Goal: Information Seeking & Learning: Learn about a topic

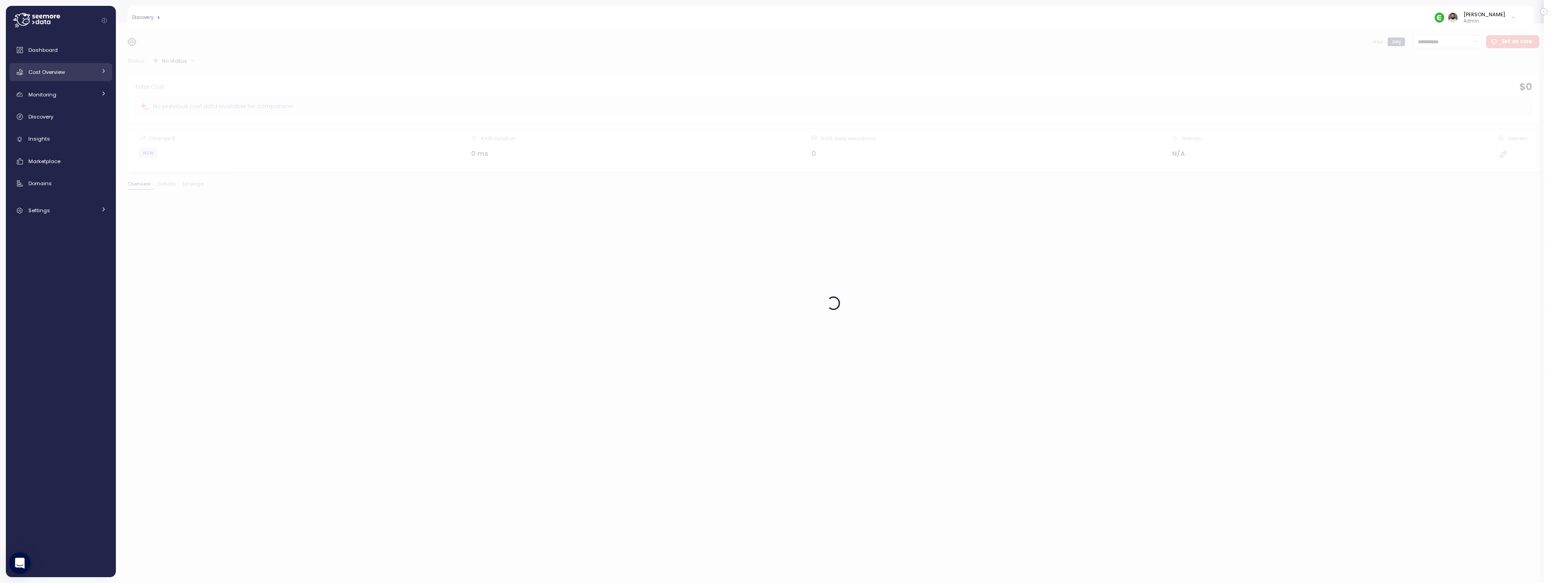
click at [86, 74] on div "Cost Overview" at bounding box center [62, 72] width 68 height 9
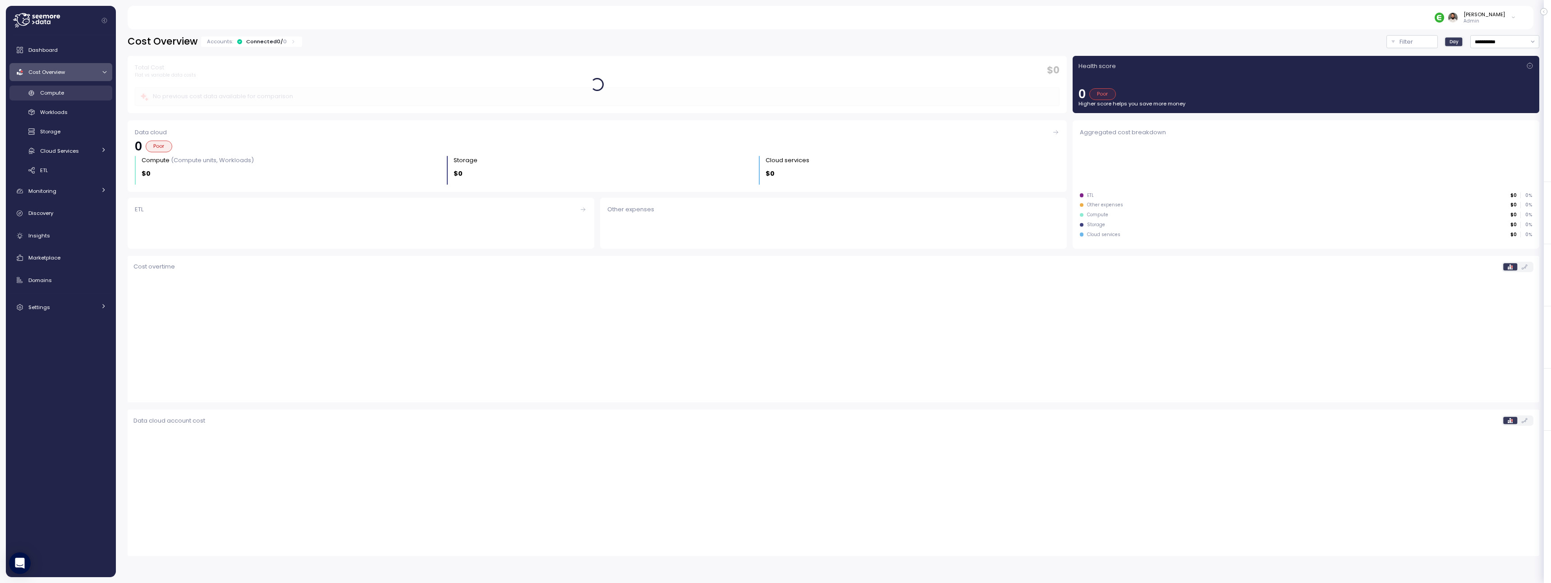
click at [77, 96] on div "Compute" at bounding box center [73, 92] width 66 height 9
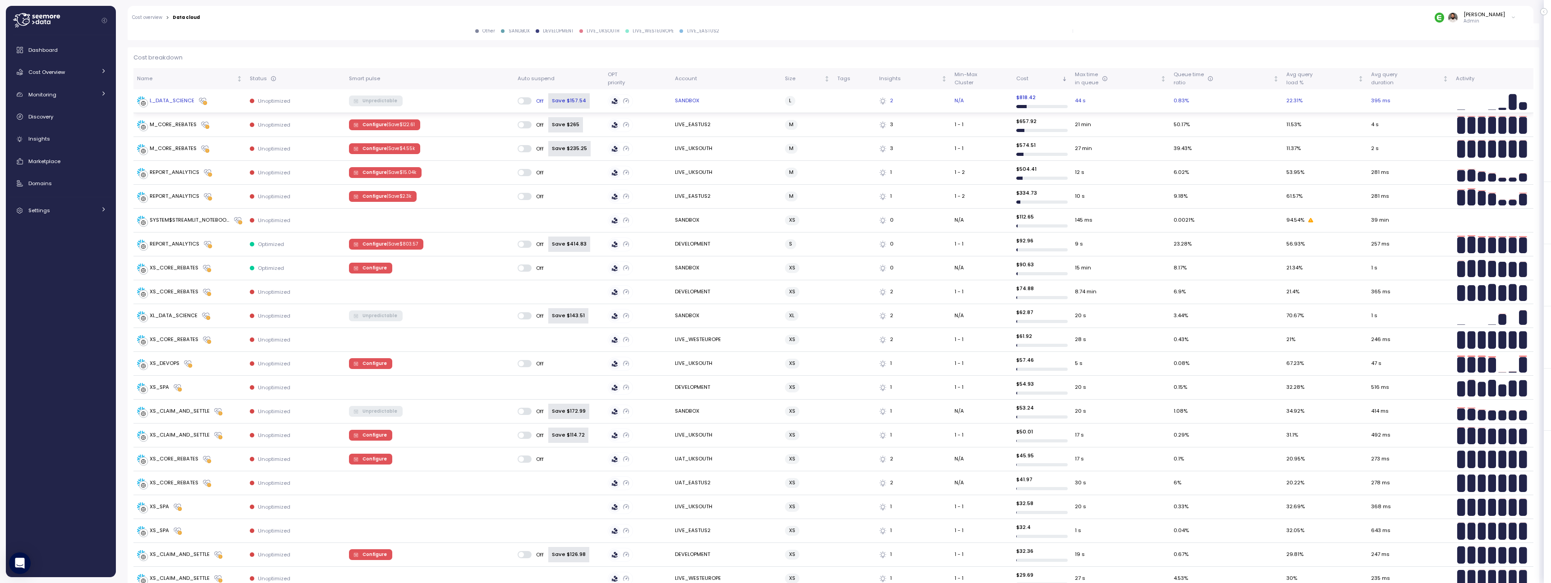
scroll to position [147, 0]
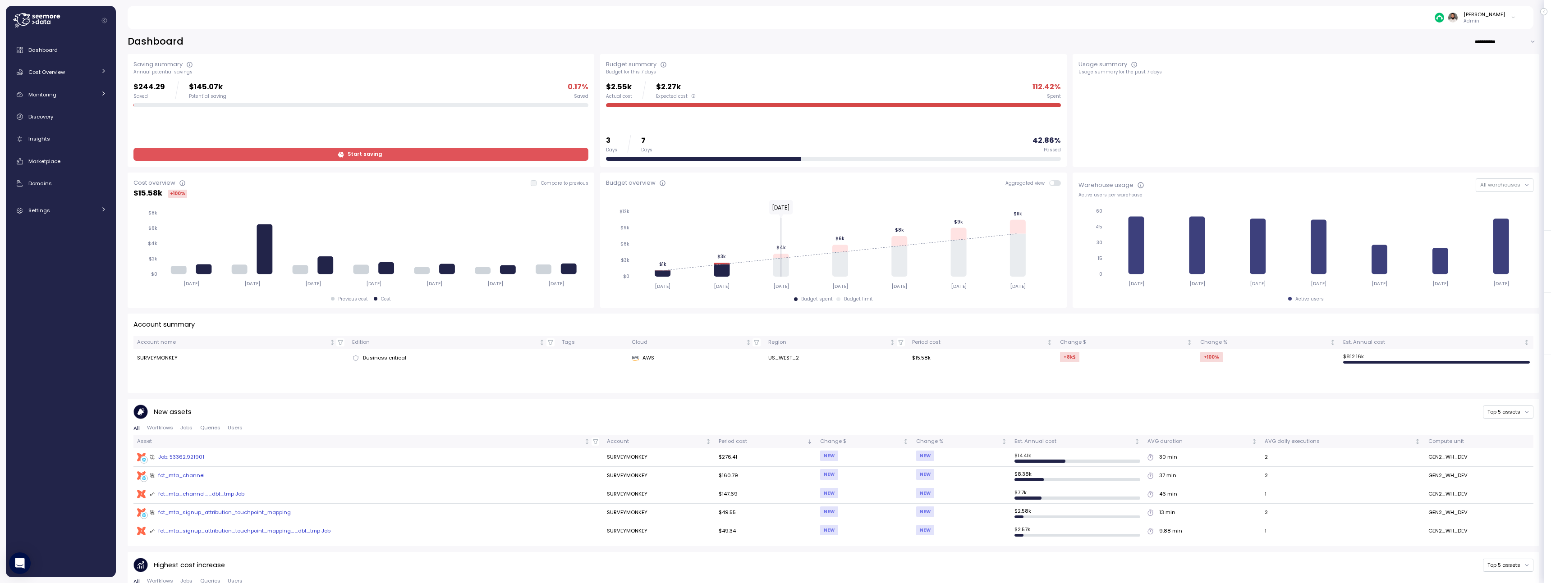
scroll to position [6, 0]
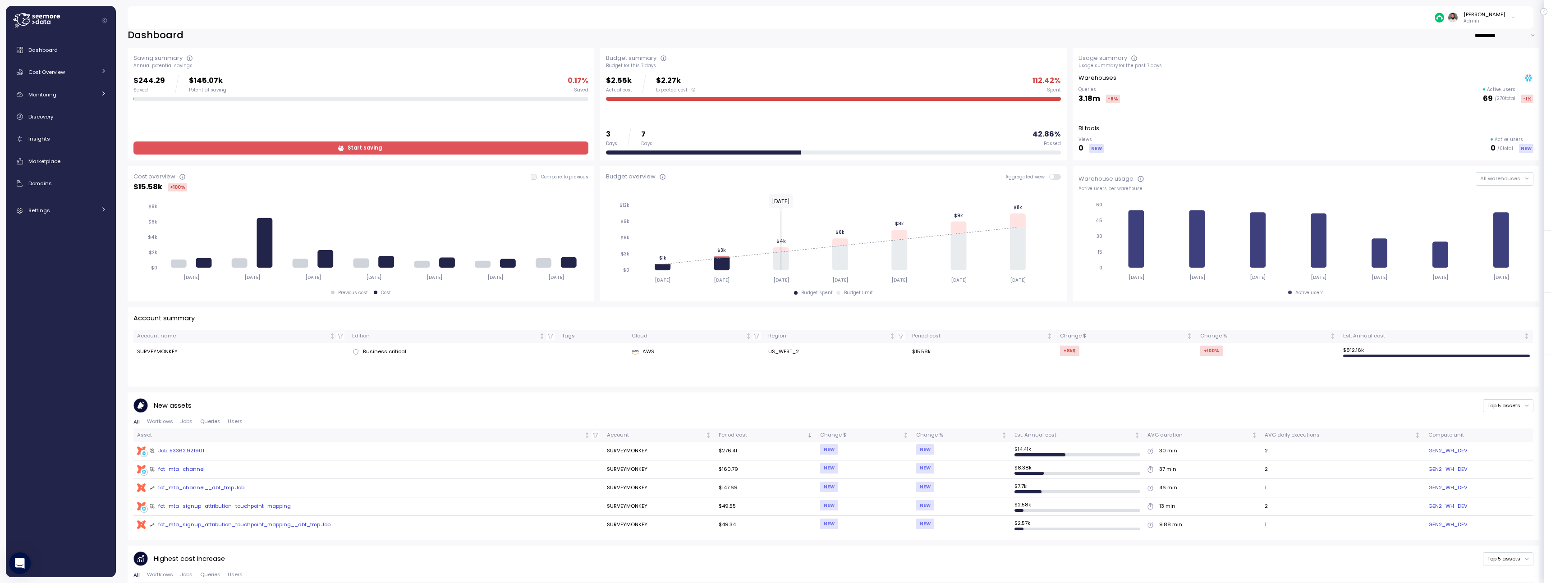
click at [72, 83] on div "Dashboard Cost Overview Compute Workloads Storage Cloud Services Clustering col…" at bounding box center [60, 130] width 103 height 179
click at [72, 76] on div "Cost Overview" at bounding box center [62, 72] width 68 height 9
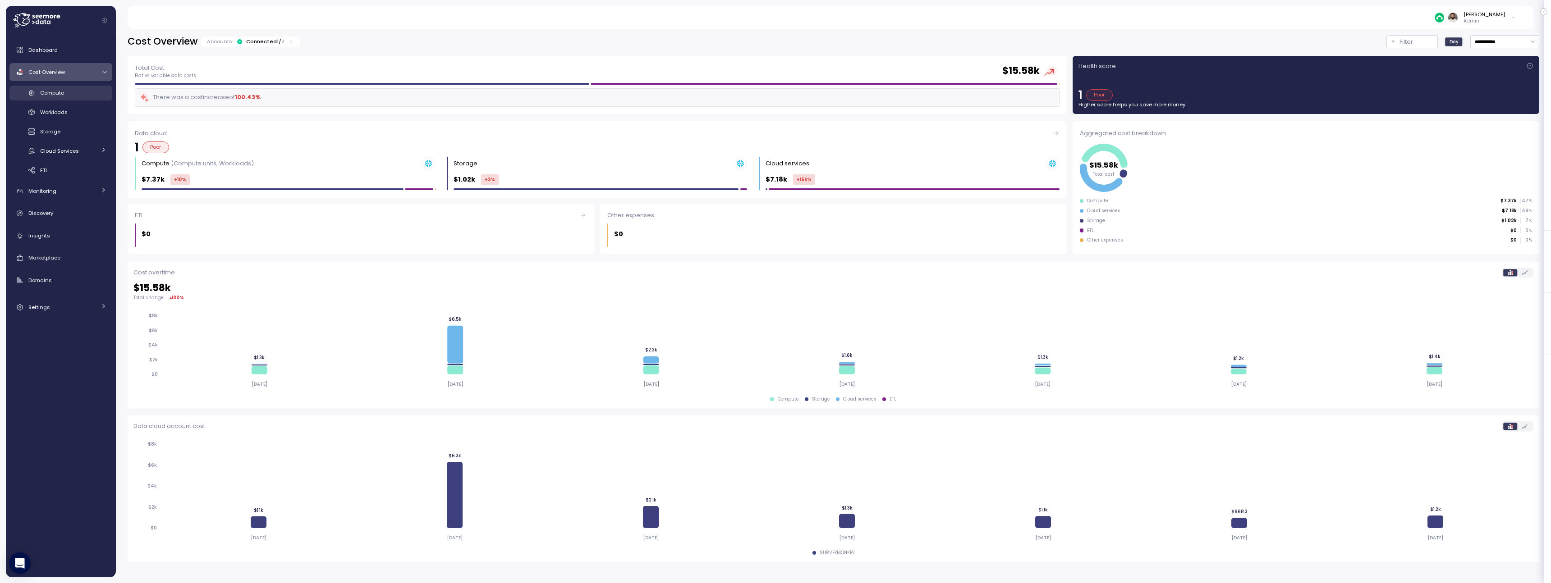
click at [80, 96] on div "Compute" at bounding box center [73, 92] width 66 height 9
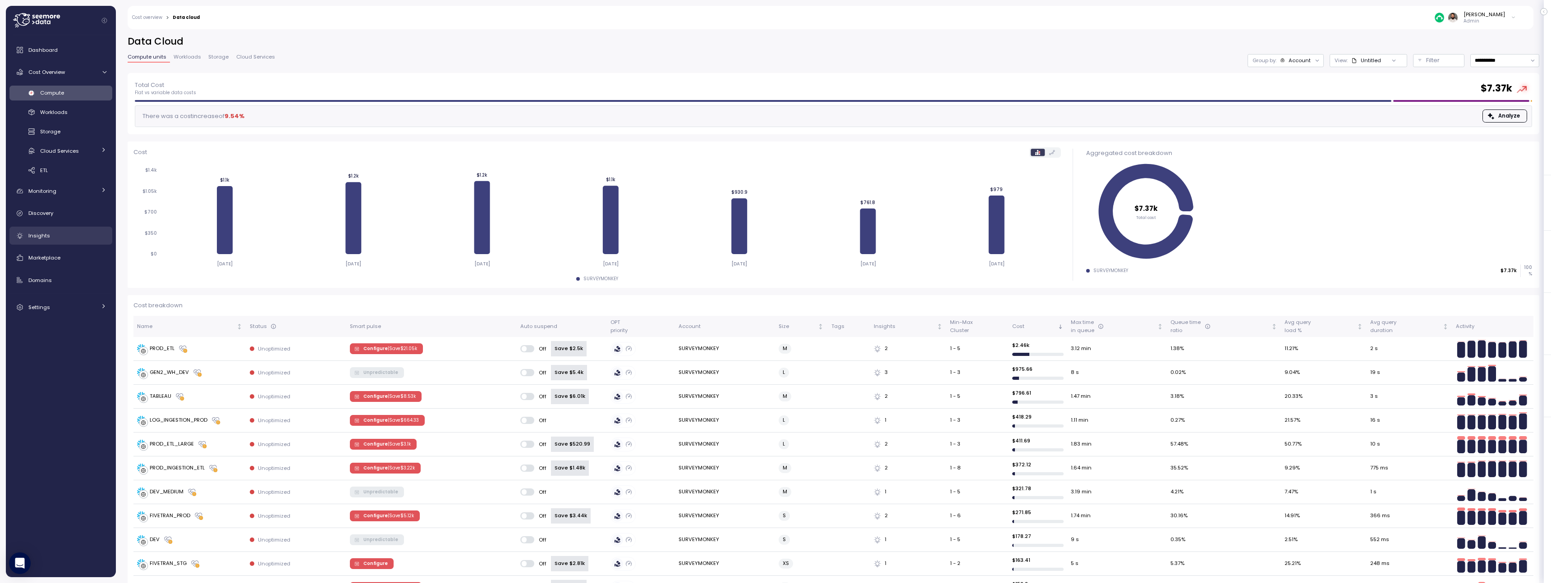
click at [72, 236] on div "Insights" at bounding box center [67, 235] width 78 height 9
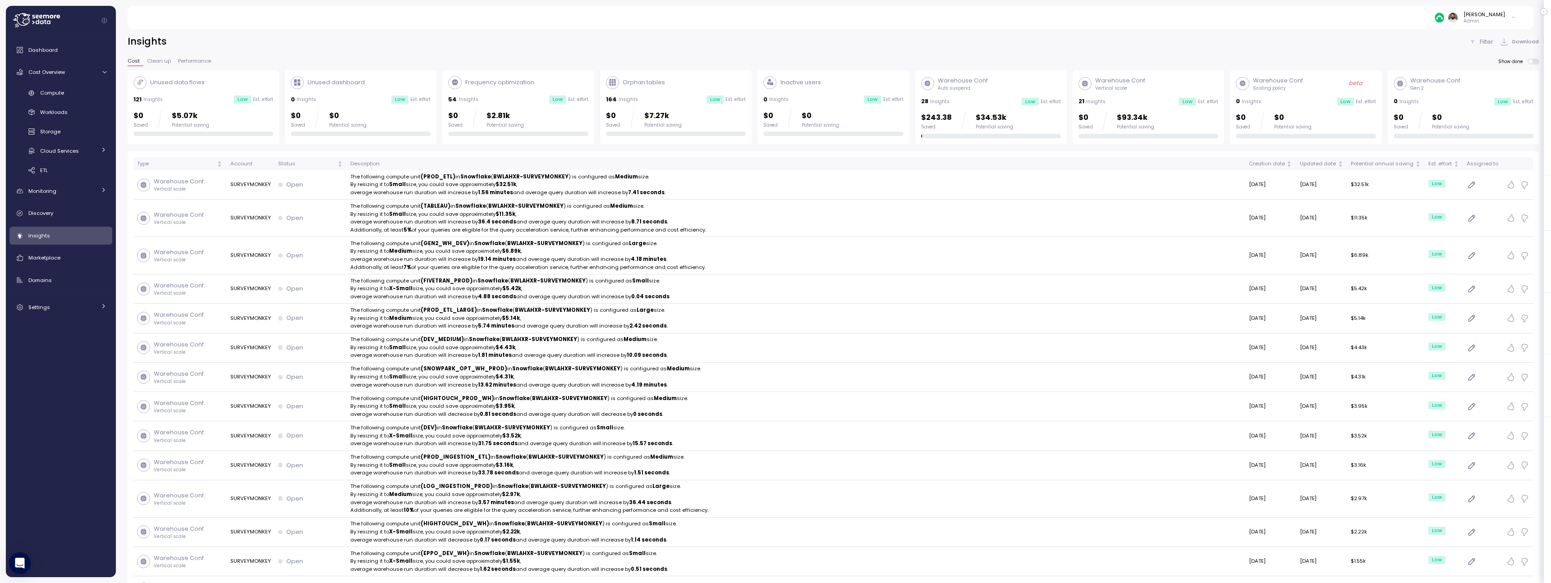
click at [1422, 114] on div "$0 Saved $0 Potential saving" at bounding box center [1432, 121] width 76 height 18
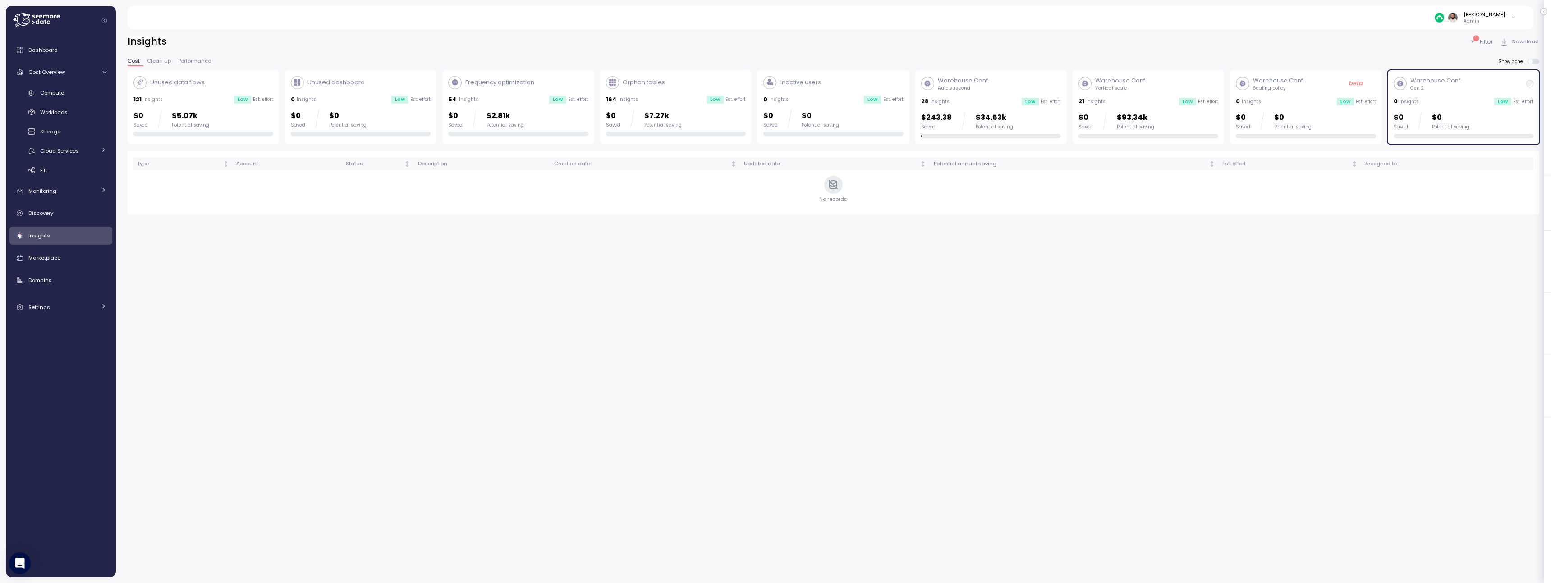
click at [1487, 18] on p "Admin" at bounding box center [1484, 21] width 41 height 6
click at [1477, 74] on div "Artlist" at bounding box center [1475, 78] width 50 height 8
click at [1489, 21] on p "Admin" at bounding box center [1484, 21] width 41 height 6
click at [1486, 104] on div "Copy account id" at bounding box center [1477, 102] width 63 height 8
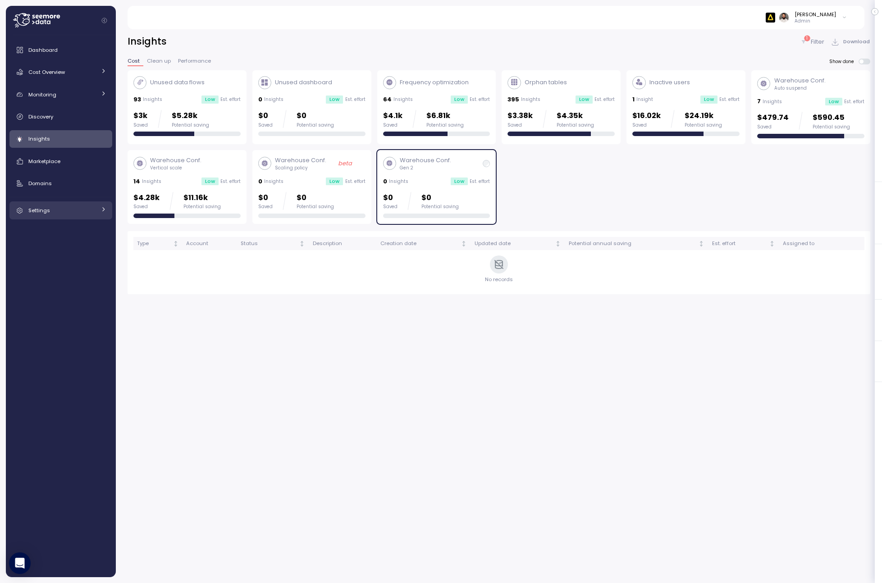
click at [90, 212] on div "Settings" at bounding box center [62, 210] width 68 height 9
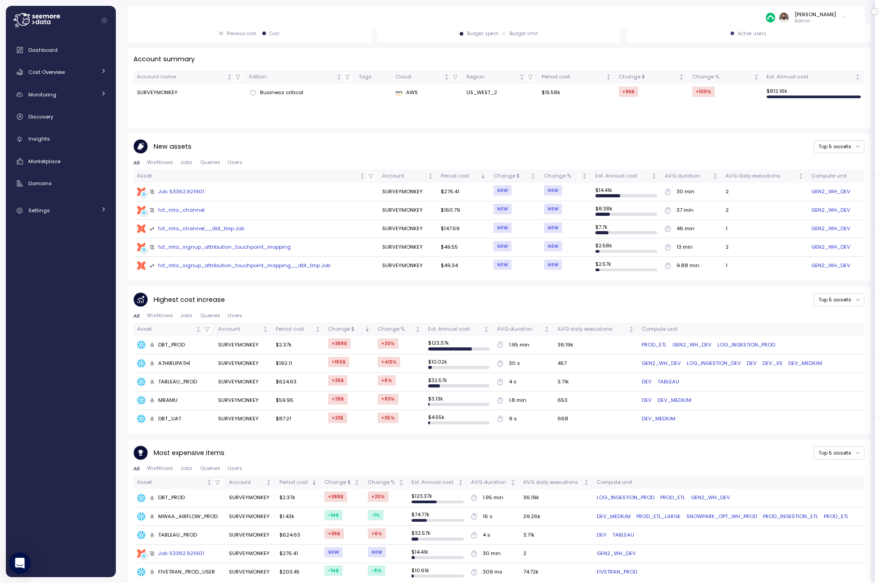
scroll to position [275, 0]
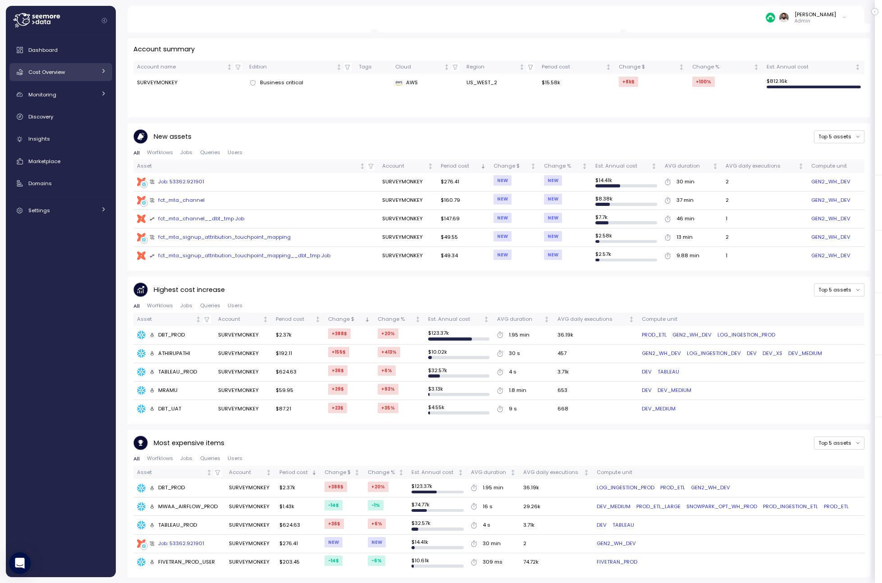
click at [63, 74] on span "Cost Overview" at bounding box center [46, 72] width 37 height 7
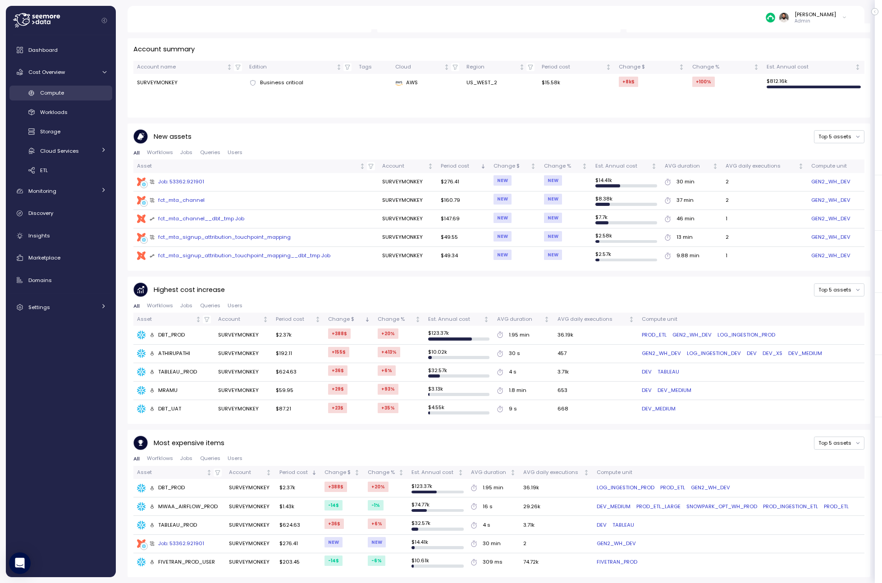
click at [64, 92] on span "Compute" at bounding box center [52, 92] width 24 height 7
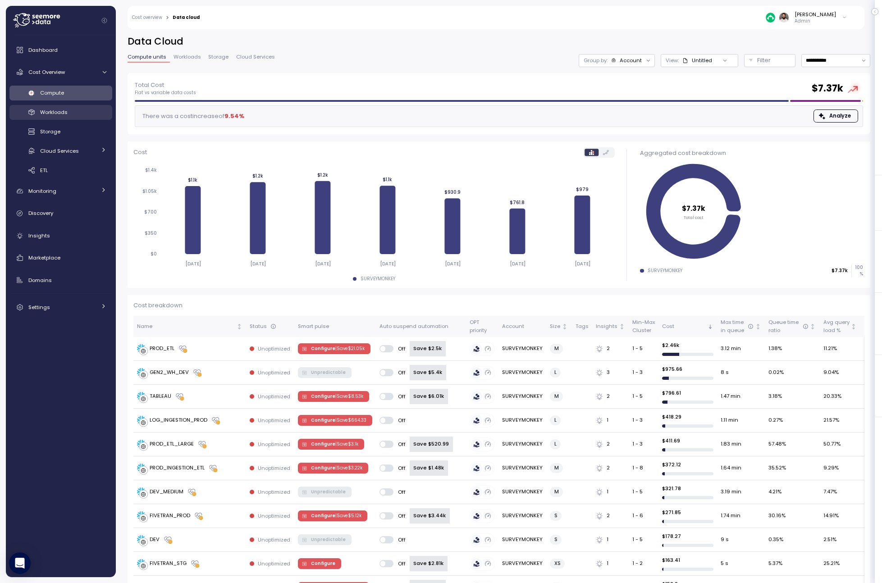
click at [77, 115] on div "Workloads" at bounding box center [73, 112] width 66 height 9
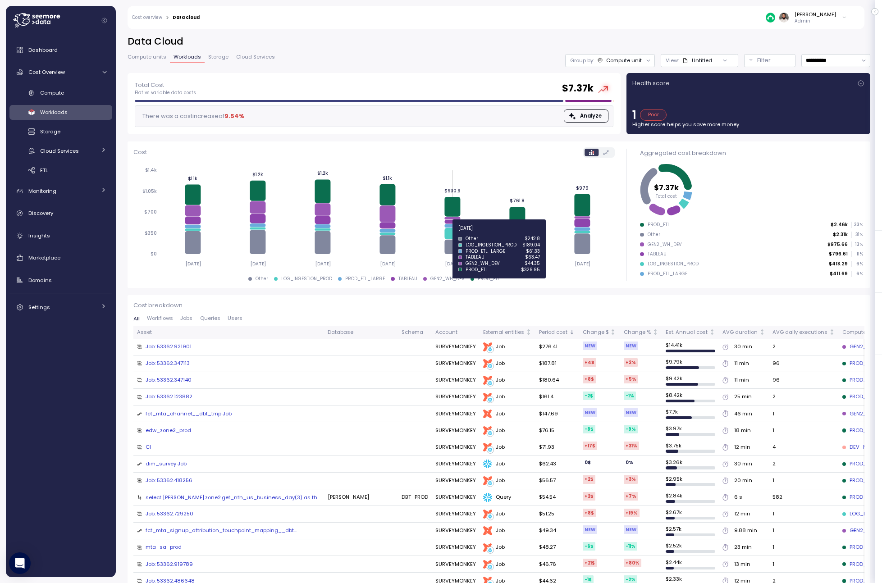
click at [452, 234] on icon at bounding box center [453, 233] width 16 height 11
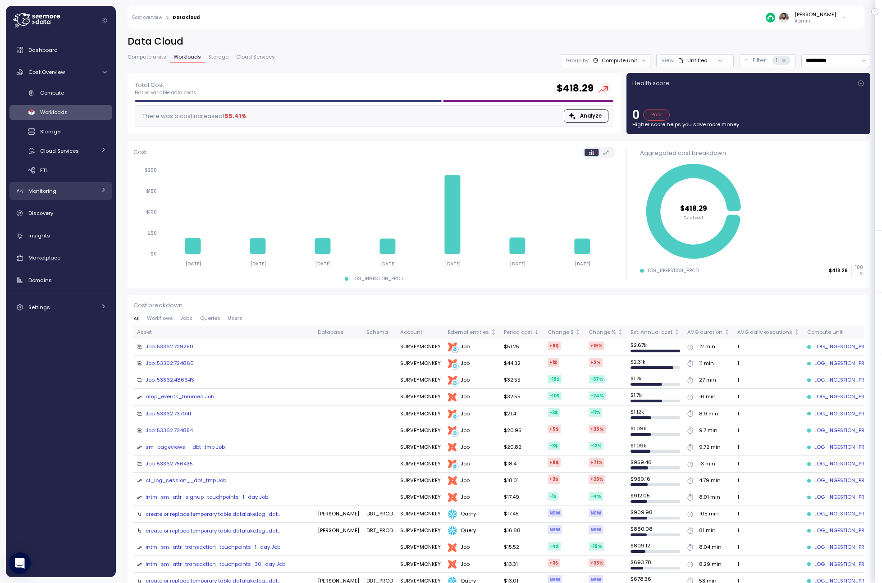
click at [82, 194] on div "Monitoring" at bounding box center [62, 191] width 68 height 9
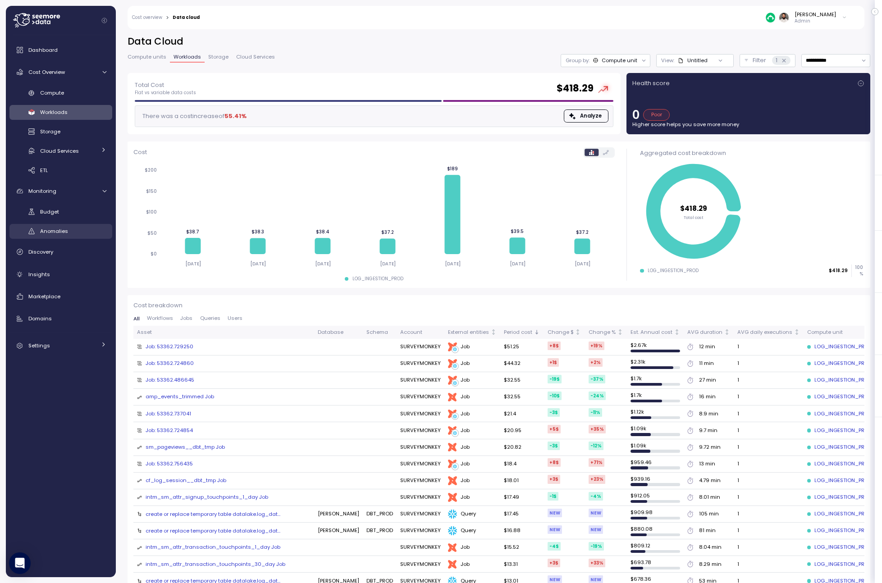
click at [81, 225] on link "Anomalies" at bounding box center [60, 231] width 103 height 15
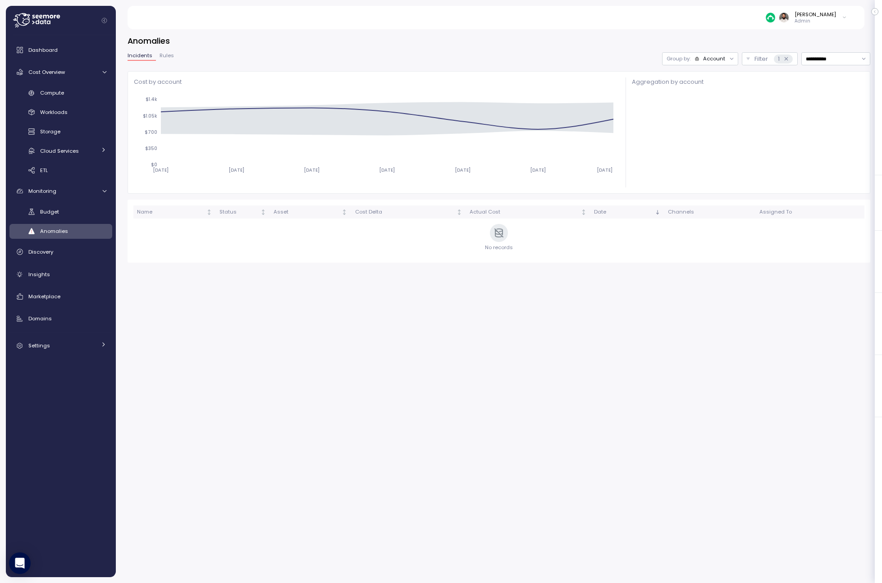
click at [713, 61] on div "Account" at bounding box center [714, 58] width 22 height 7
click at [711, 90] on p "Compute unit" at bounding box center [708, 93] width 36 height 7
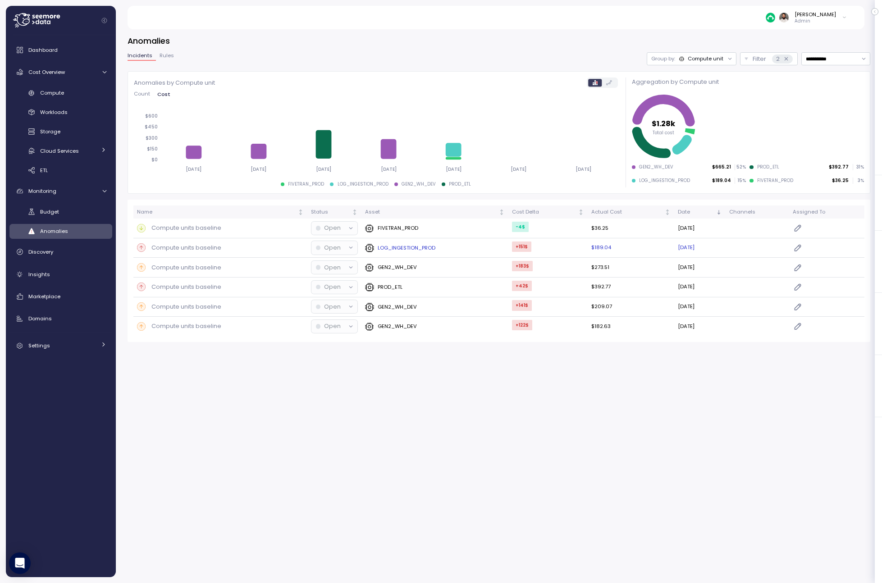
click at [469, 249] on div "LOG_INGESTION_PROD" at bounding box center [435, 247] width 140 height 9
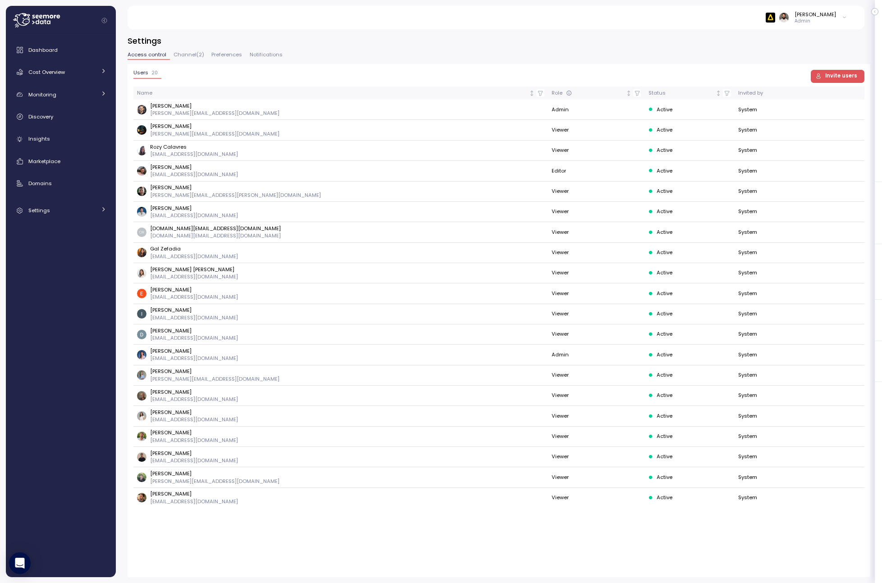
click at [181, 59] on button "Channel ( 2 )" at bounding box center [189, 56] width 38 height 8
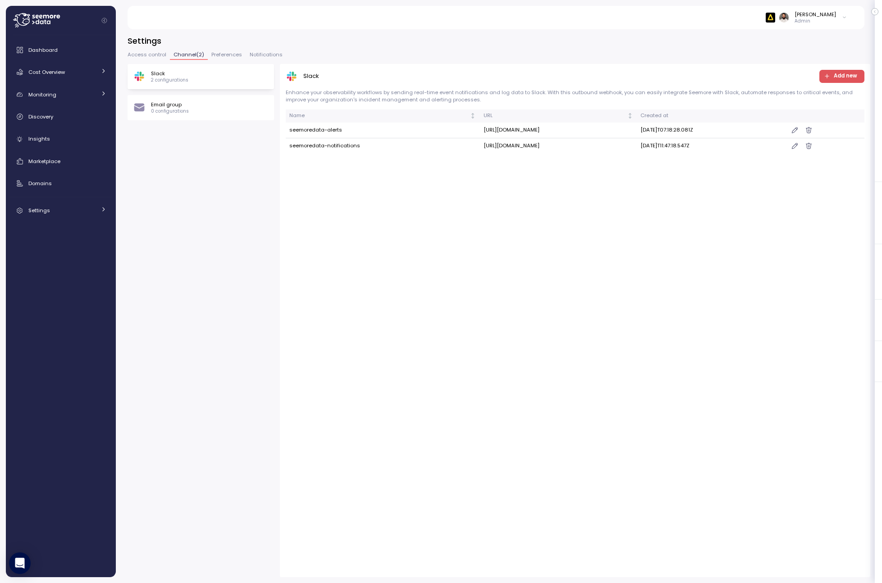
click at [237, 55] on span "Preferences" at bounding box center [226, 54] width 31 height 5
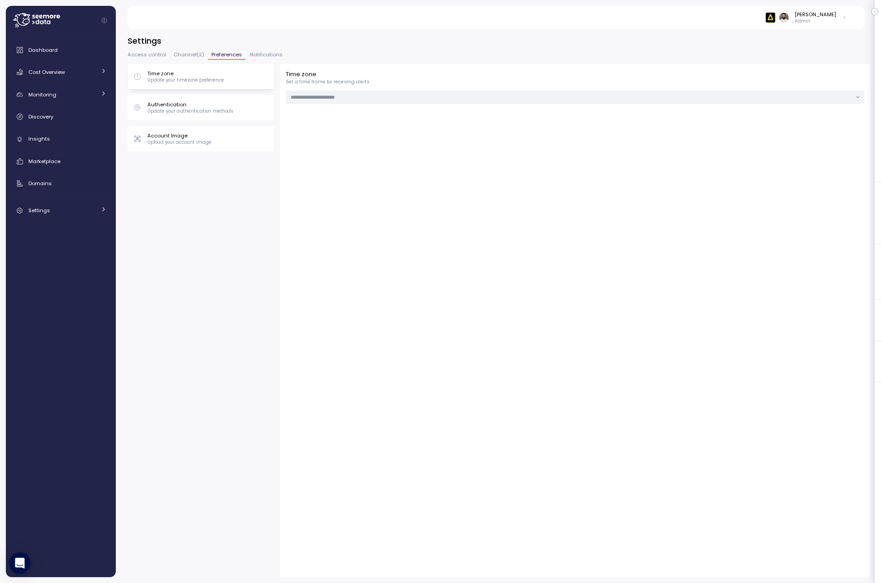
type input "******"
click at [154, 58] on button "Access control" at bounding box center [149, 56] width 42 height 8
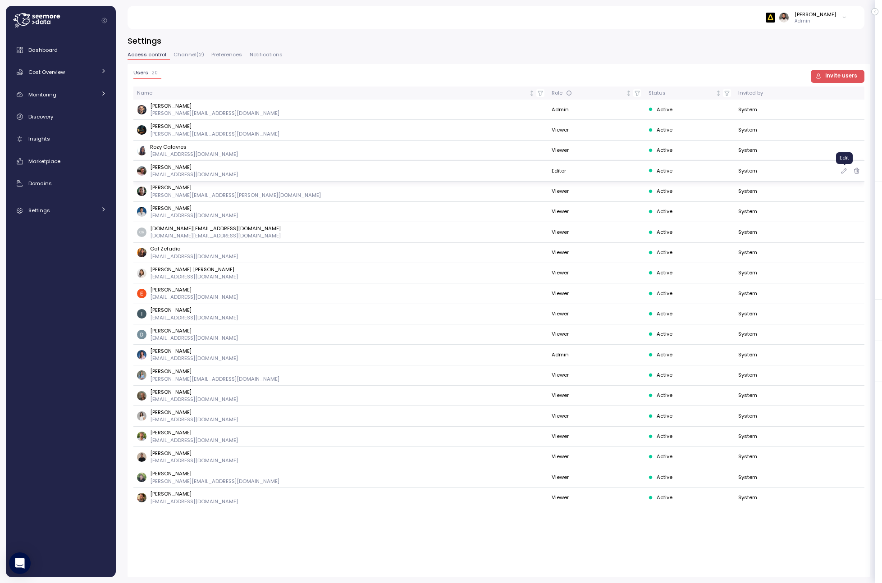
click at [843, 172] on icon "button" at bounding box center [844, 170] width 7 height 11
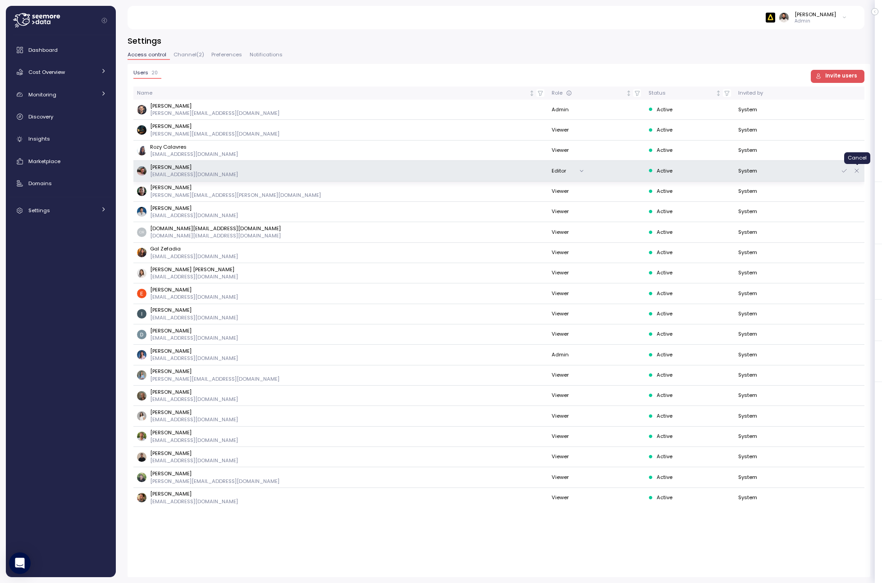
click at [858, 170] on icon "button" at bounding box center [856, 170] width 7 height 11
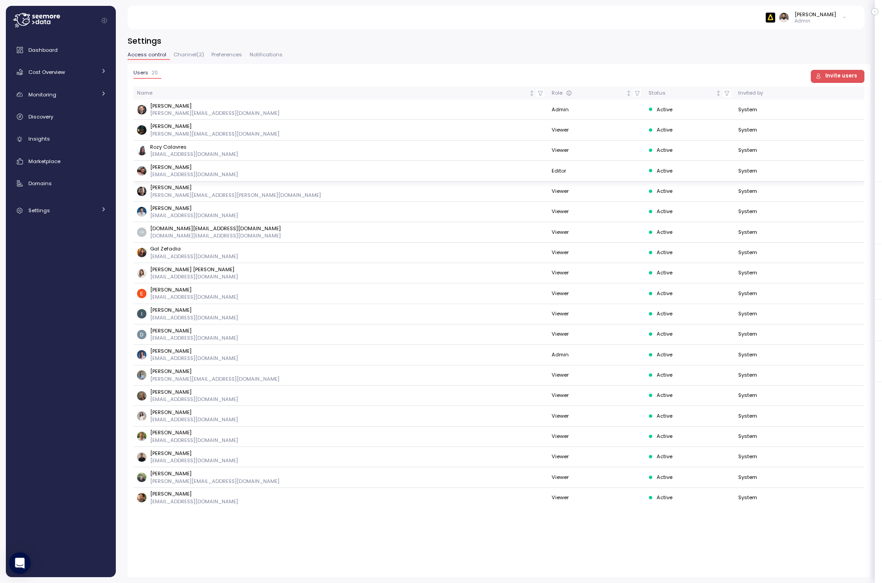
click at [841, 77] on span "Invite users" at bounding box center [842, 76] width 32 height 12
click at [222, 56] on span "Preferences" at bounding box center [226, 54] width 31 height 5
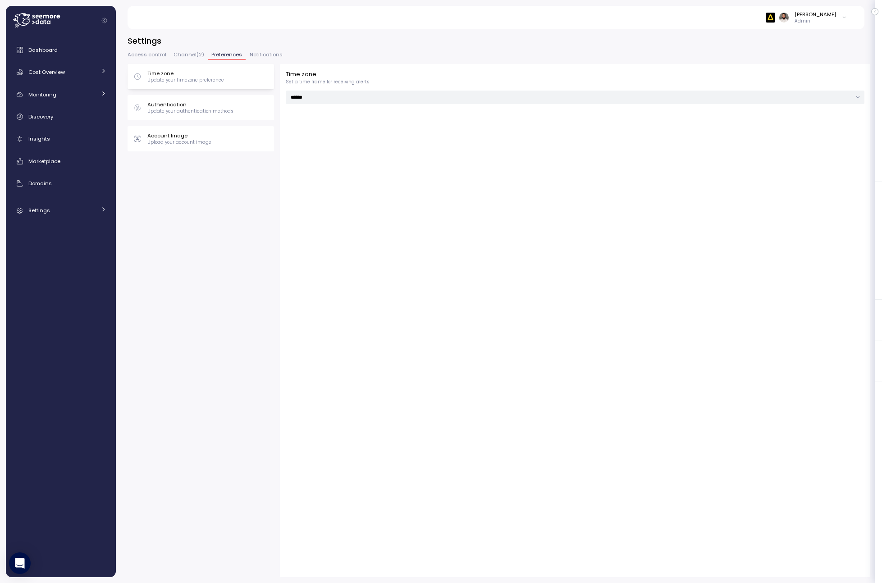
click at [264, 59] on button "Notifications" at bounding box center [266, 56] width 40 height 8
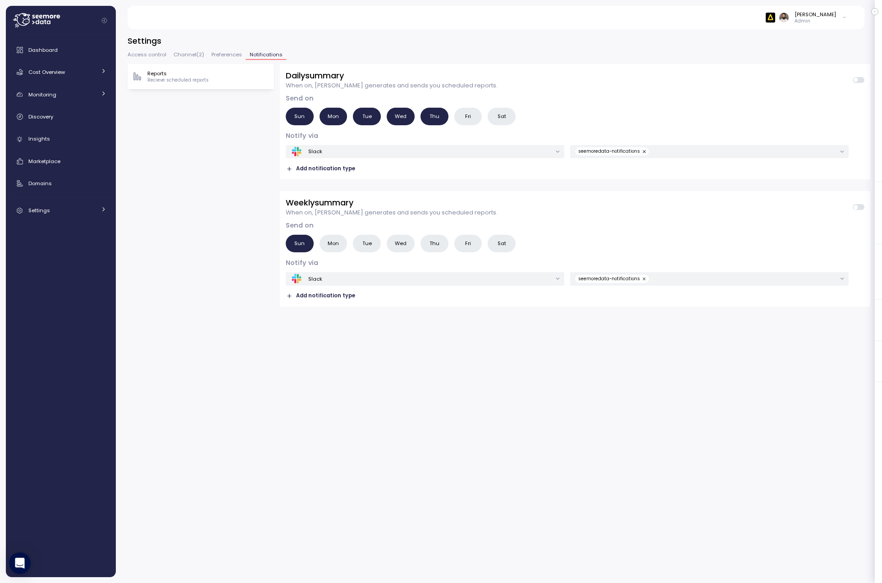
click at [184, 55] on span "Channel ( 2 )" at bounding box center [189, 54] width 31 height 5
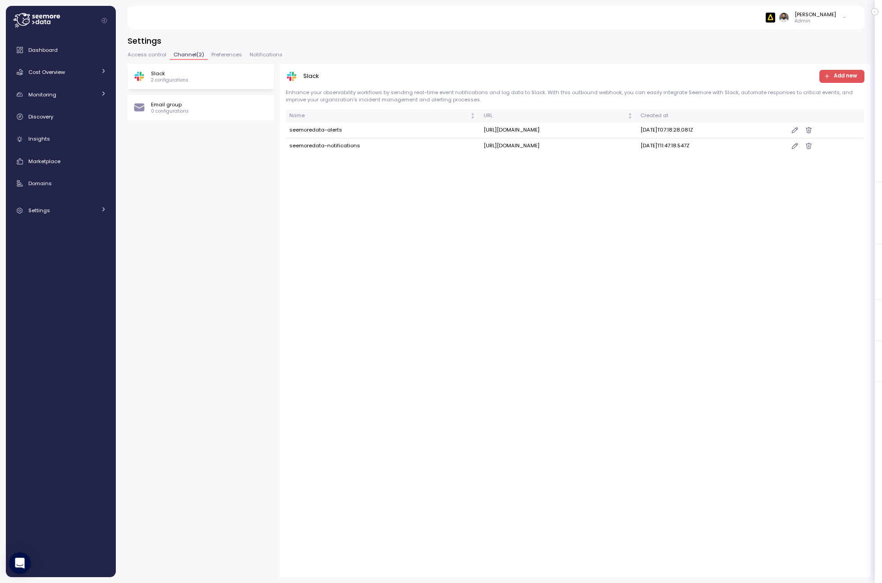
click at [149, 58] on button "Access control" at bounding box center [149, 56] width 42 height 8
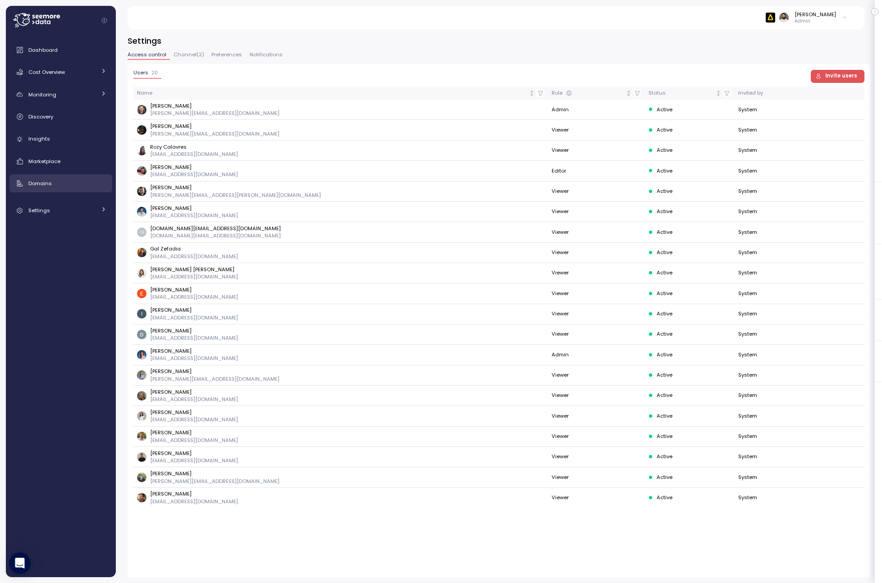
click at [85, 185] on div "Domains" at bounding box center [67, 183] width 78 height 9
click at [88, 203] on link "Settings" at bounding box center [60, 211] width 103 height 18
click at [82, 234] on div "Access control" at bounding box center [68, 231] width 56 height 9
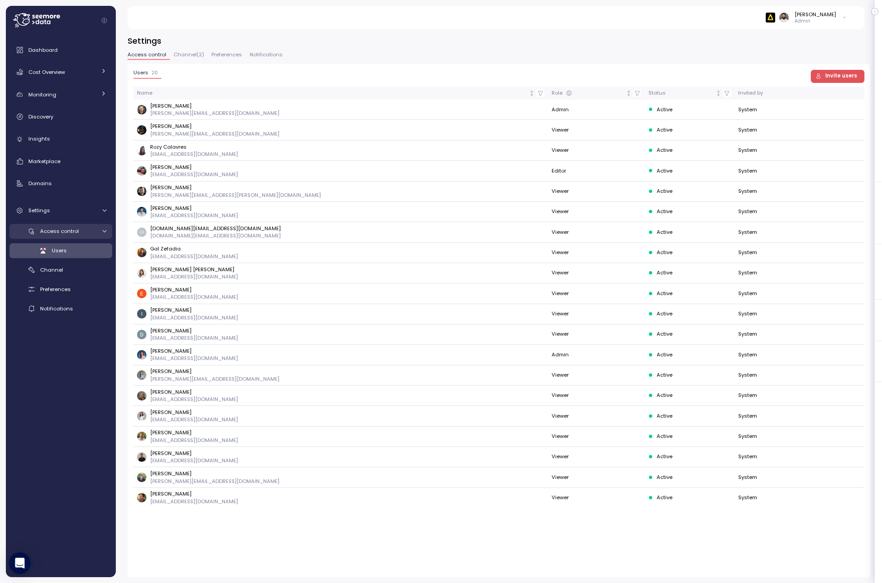
click at [82, 234] on div "Access control" at bounding box center [68, 231] width 56 height 9
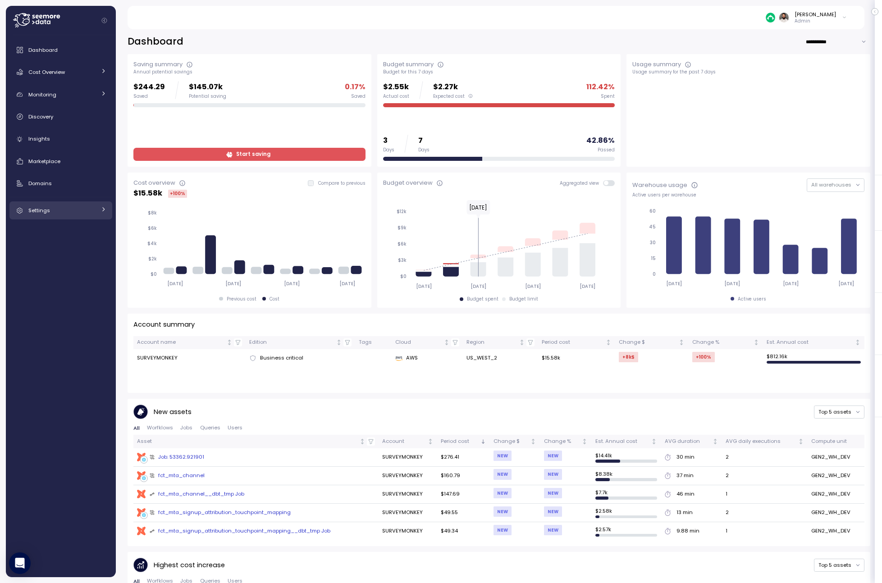
click at [94, 205] on link "Settings" at bounding box center [60, 211] width 103 height 18
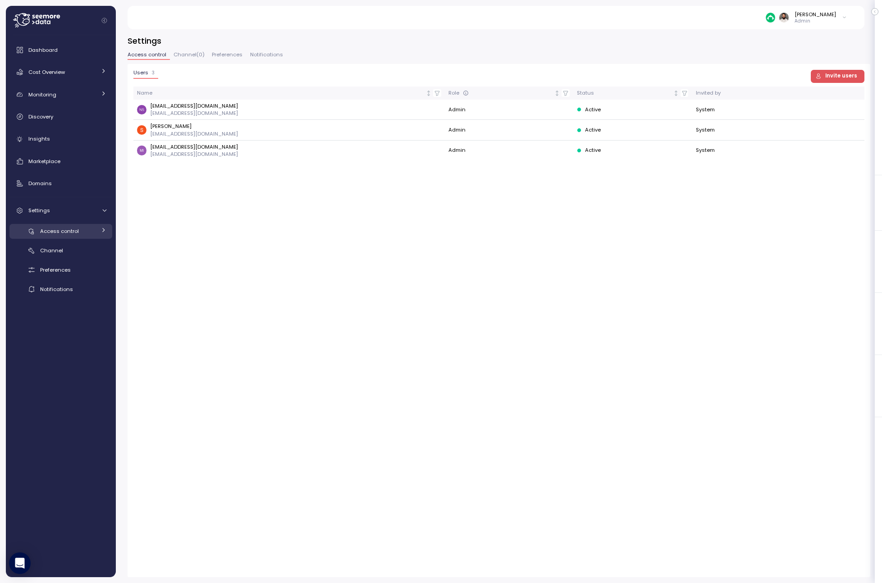
click at [96, 235] on link "Access control" at bounding box center [60, 231] width 103 height 15
click at [91, 267] on div "Channel" at bounding box center [73, 270] width 66 height 9
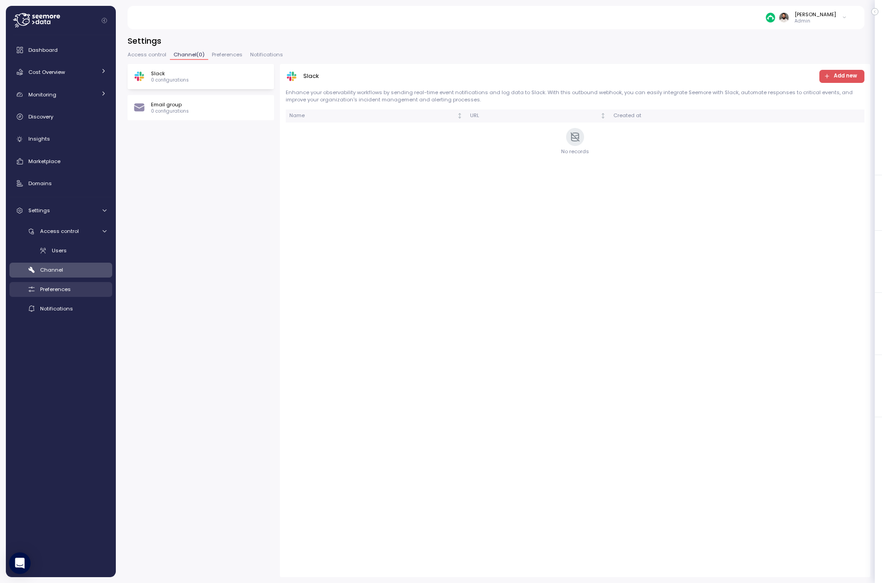
click at [84, 292] on div "Preferences" at bounding box center [73, 289] width 66 height 9
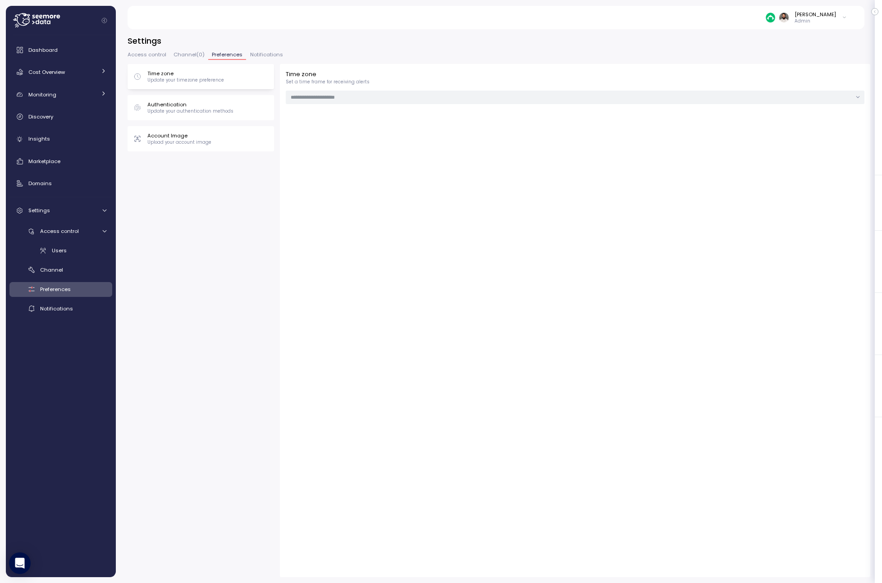
type input "**********"
click at [178, 148] on div "Account Image Upload your account image" at bounding box center [201, 138] width 147 height 25
click at [182, 118] on div "Authentication Update your authentication methods" at bounding box center [201, 107] width 147 height 25
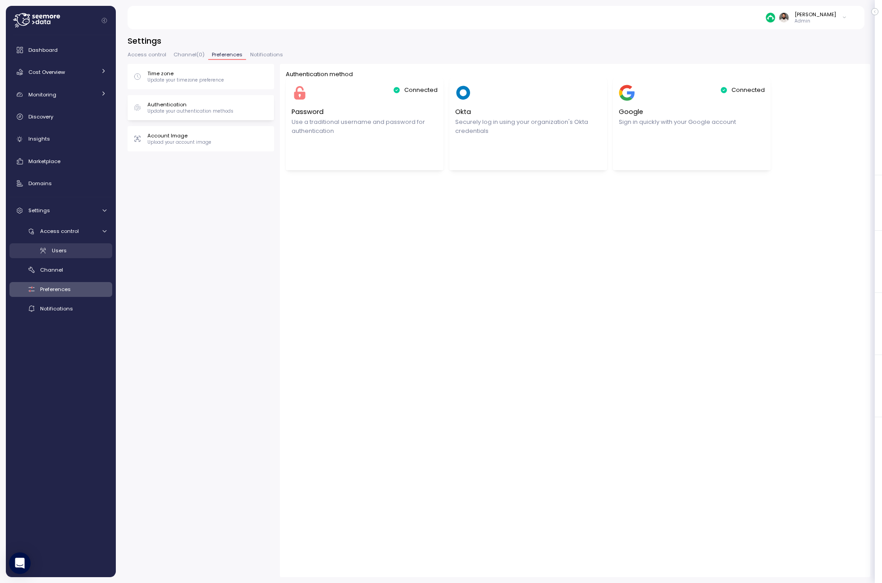
click at [78, 252] on div "Users" at bounding box center [79, 250] width 55 height 9
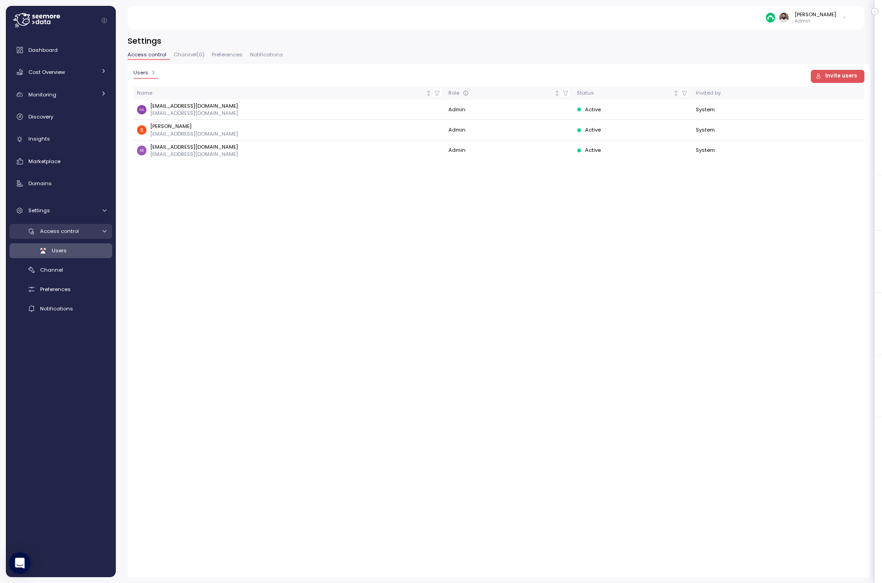
click at [85, 233] on div "Access control" at bounding box center [68, 231] width 56 height 9
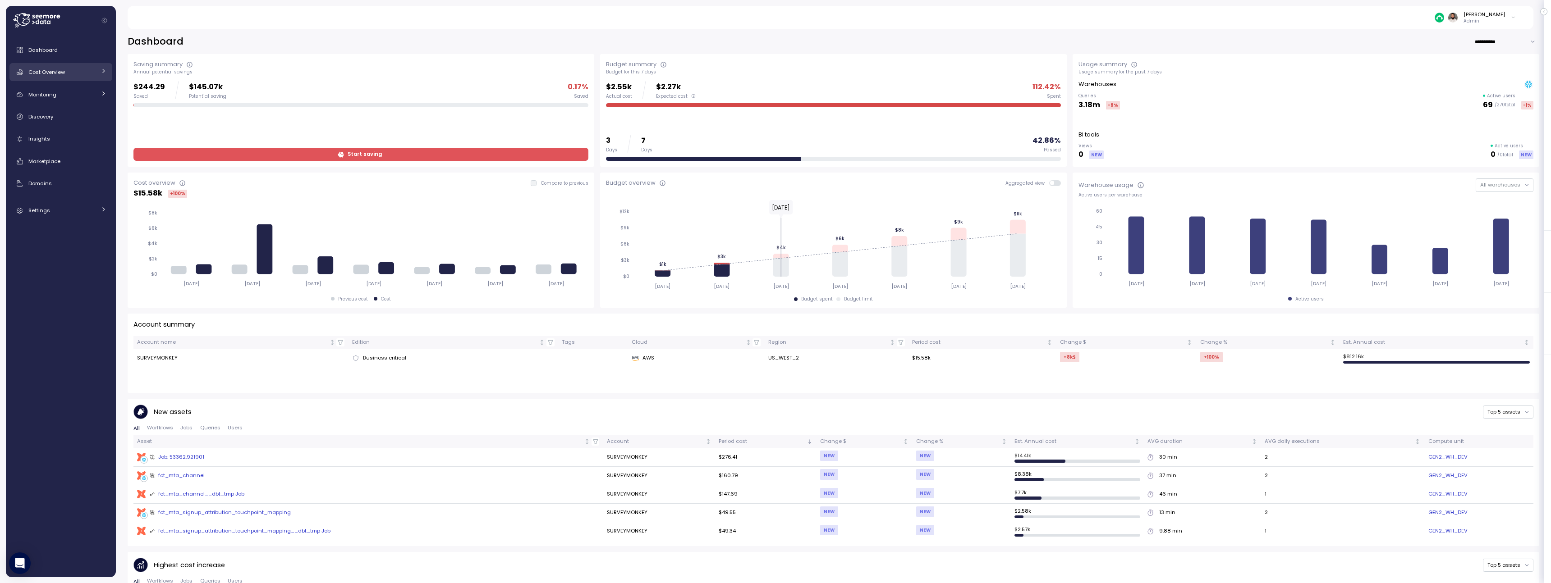
click at [71, 74] on div "Cost Overview" at bounding box center [62, 72] width 68 height 9
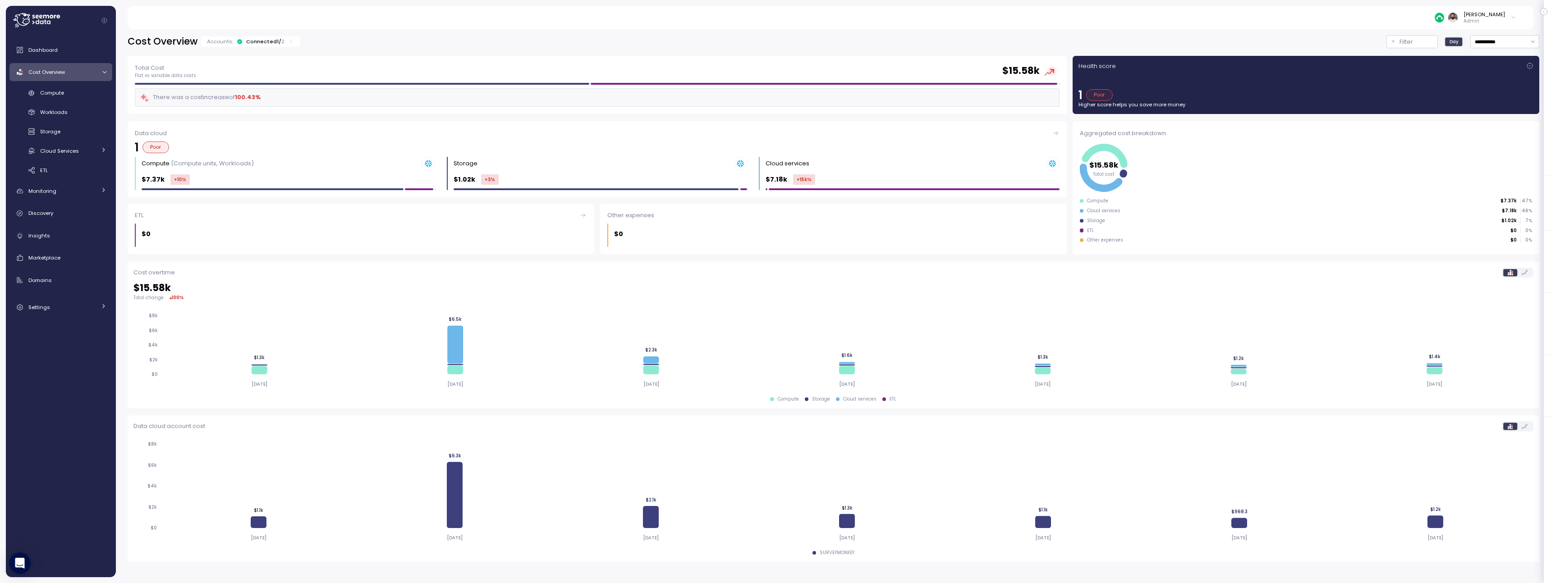
click at [276, 47] on div "Cost Overview Accounts: Connected 1 / 2" at bounding box center [214, 41] width 173 height 13
click at [275, 45] on div "Connected 1 / 2" at bounding box center [265, 41] width 38 height 7
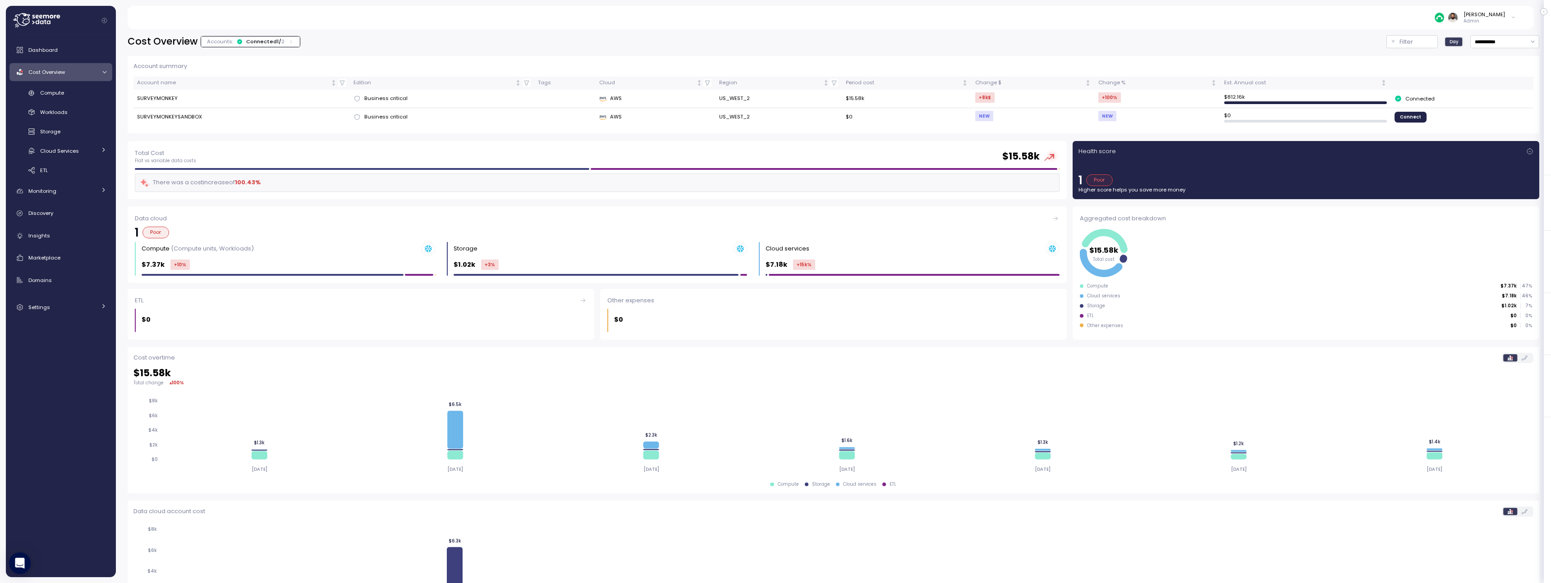
click at [86, 296] on div "Dashboard Cost Overview Compute Workloads Storage Cloud Services Clustering col…" at bounding box center [60, 178] width 103 height 275
click at [86, 303] on div "Settings" at bounding box center [62, 307] width 68 height 9
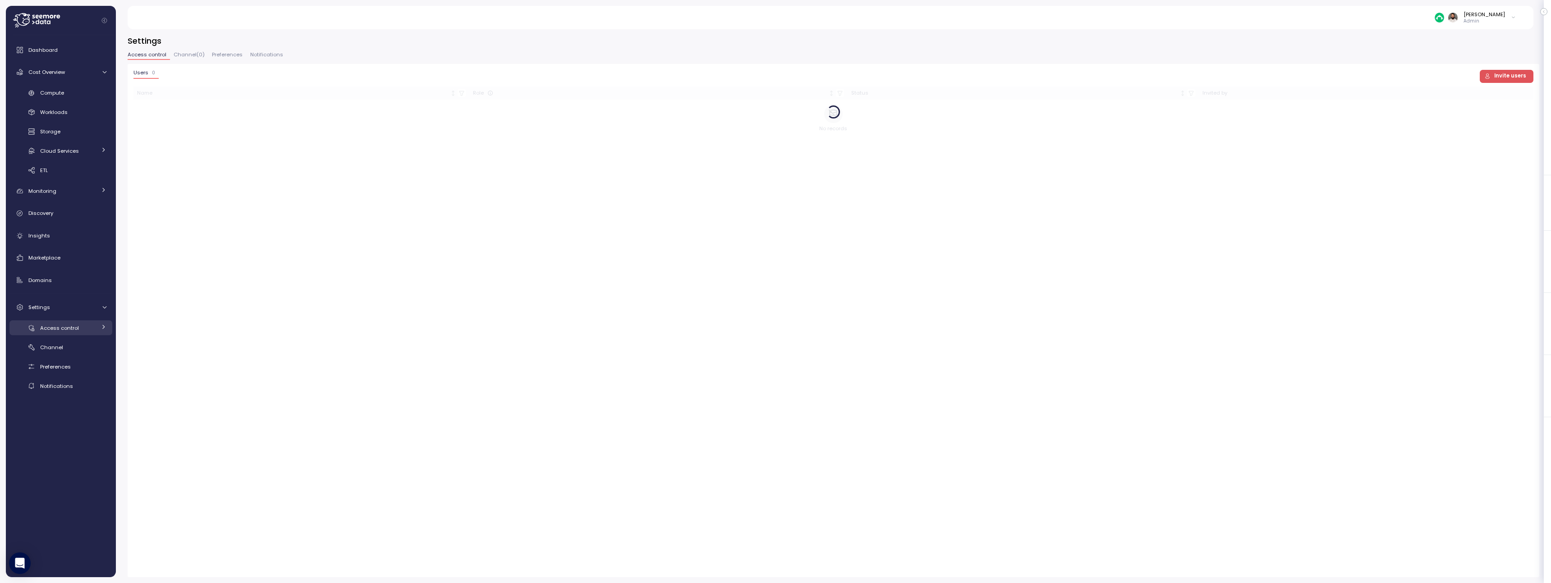
click at [85, 327] on div "Access control" at bounding box center [68, 328] width 56 height 9
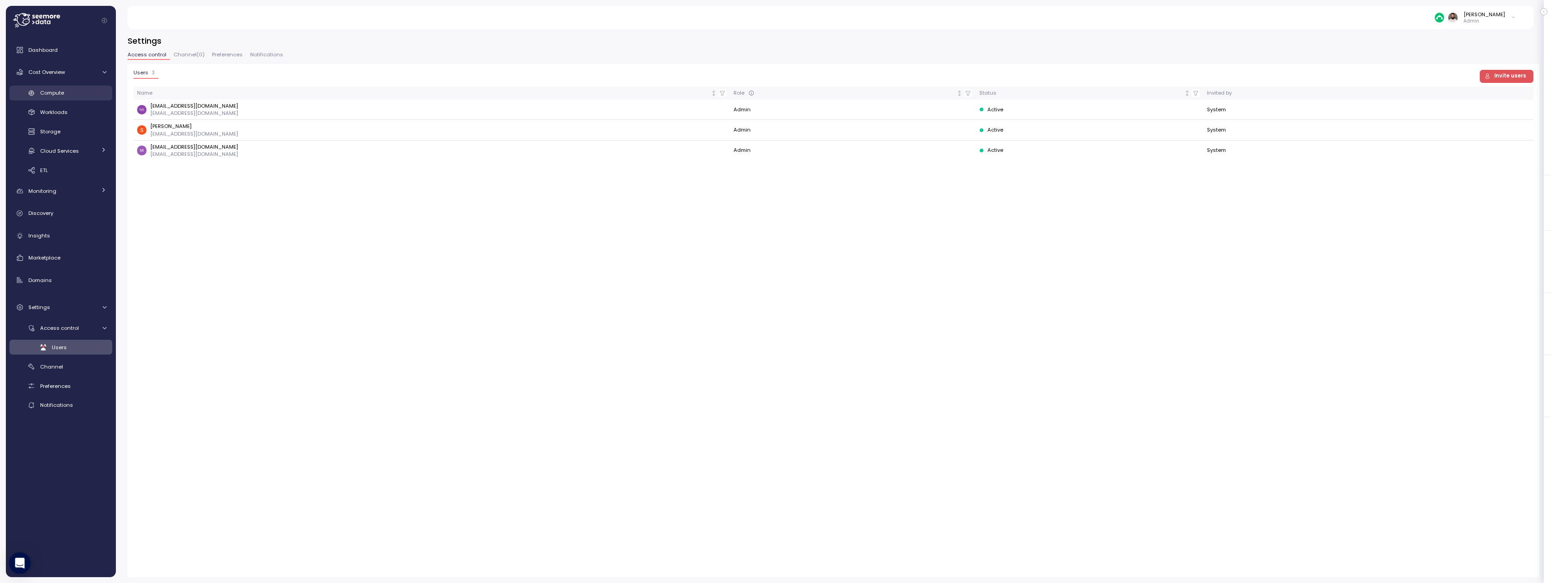
click at [67, 93] on div "Compute" at bounding box center [73, 92] width 66 height 9
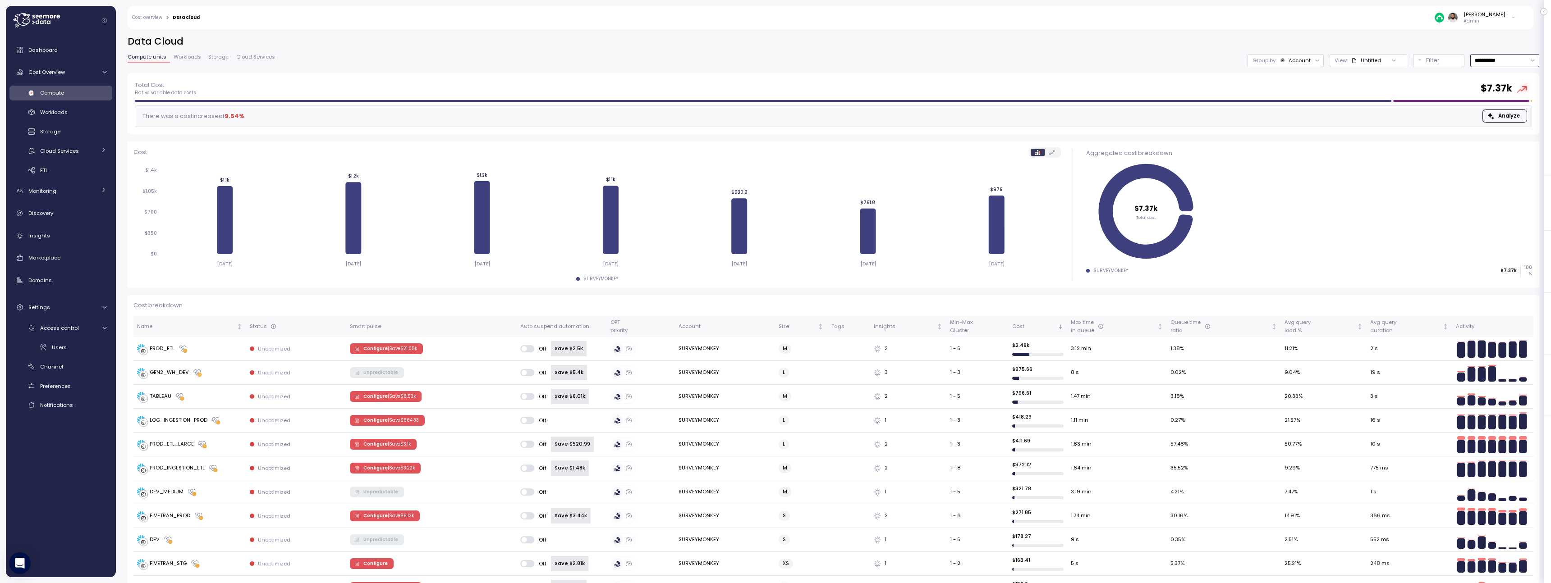
click at [1482, 55] on input "**********" at bounding box center [1504, 60] width 69 height 13
click at [1492, 42] on h2 "Data Cloud" at bounding box center [834, 41] width 1412 height 13
click at [1439, 59] on div "Filter" at bounding box center [1442, 60] width 33 height 9
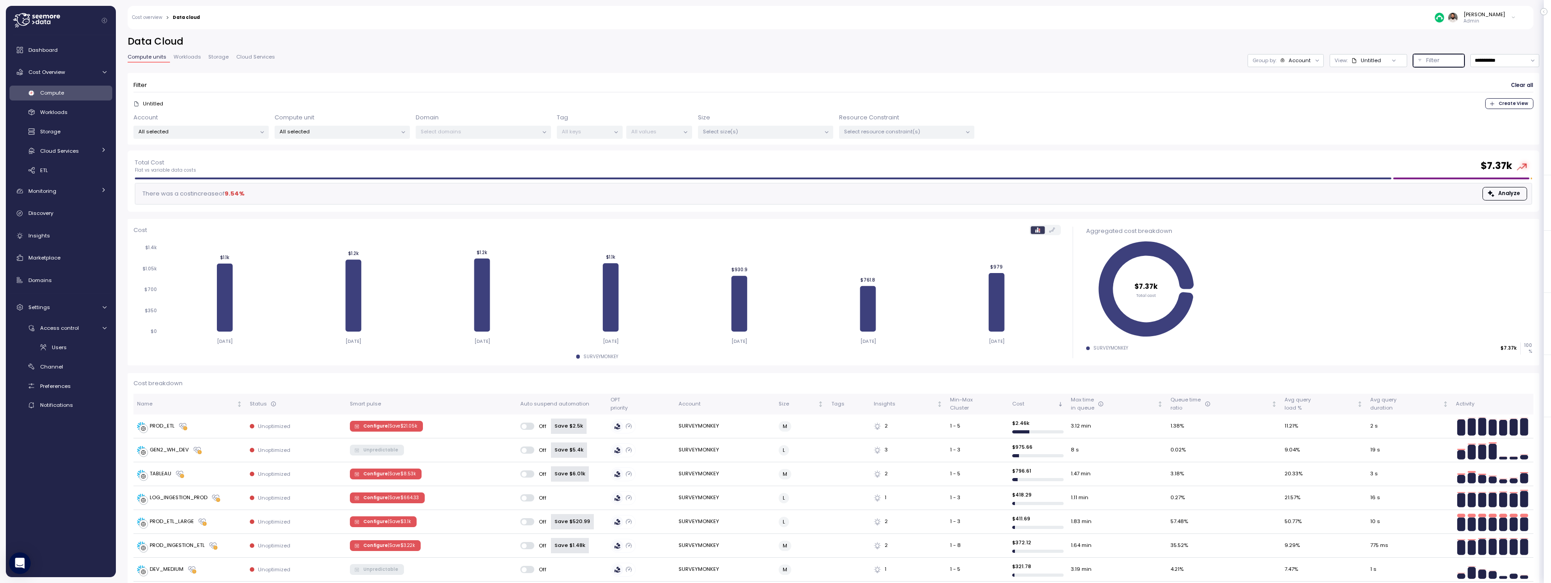
click at [1439, 59] on div "Filter" at bounding box center [1442, 60] width 33 height 9
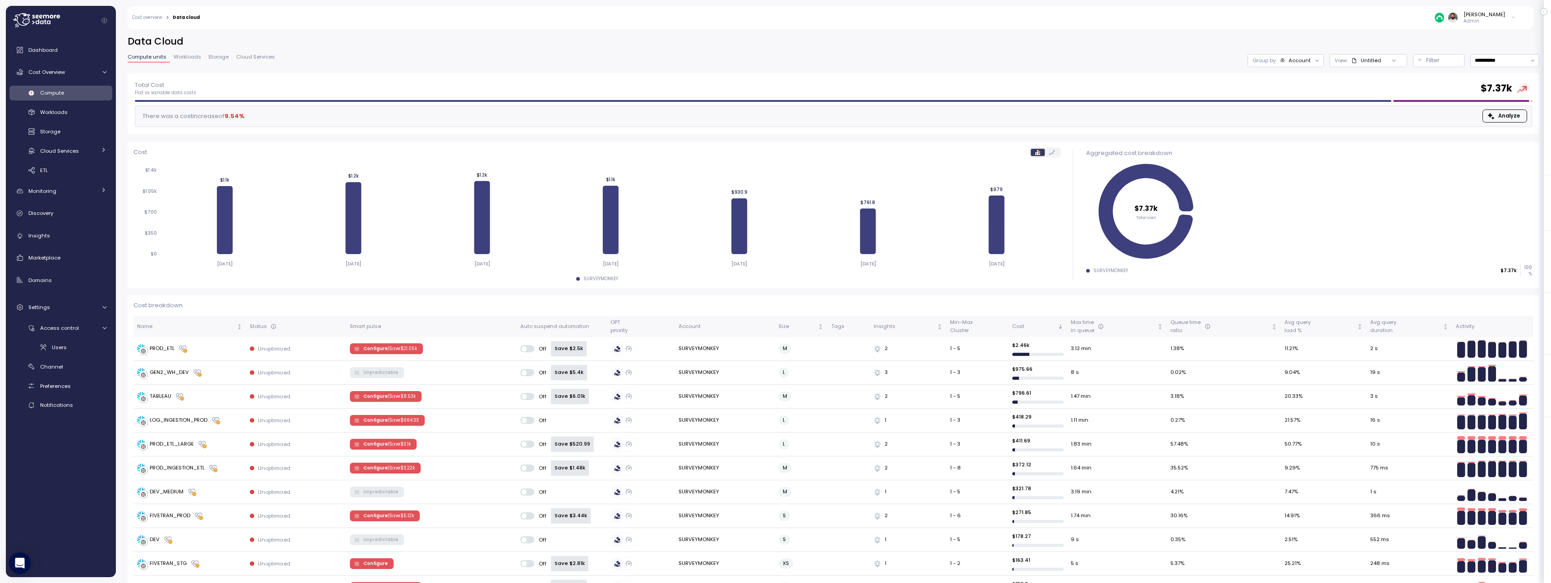
click at [1401, 61] on div at bounding box center [1394, 60] width 26 height 13
click at [1391, 62] on icon at bounding box center [1394, 61] width 6 height 6
click at [1376, 62] on div "Untitled" at bounding box center [1366, 60] width 30 height 7
click at [1445, 61] on div "Filter" at bounding box center [1442, 60] width 33 height 9
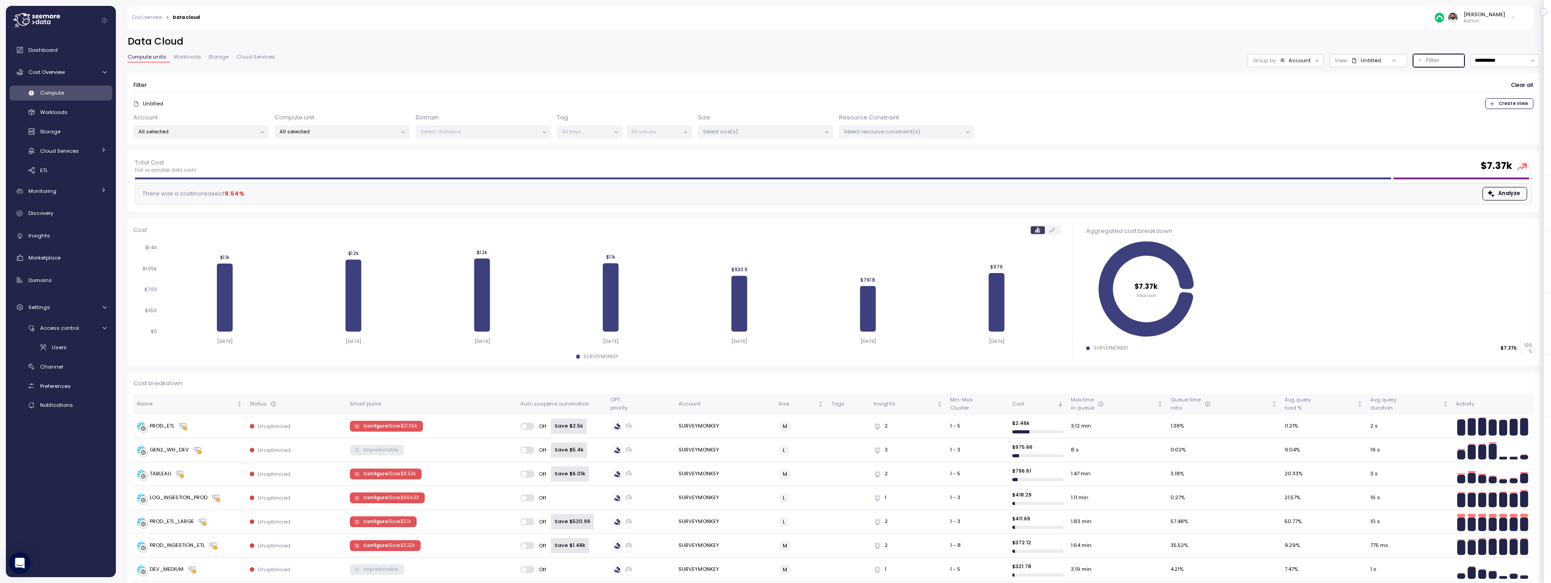
click at [1293, 64] on div "Account" at bounding box center [1300, 60] width 22 height 7
click at [1294, 110] on p "Compute unit" at bounding box center [1295, 110] width 36 height 7
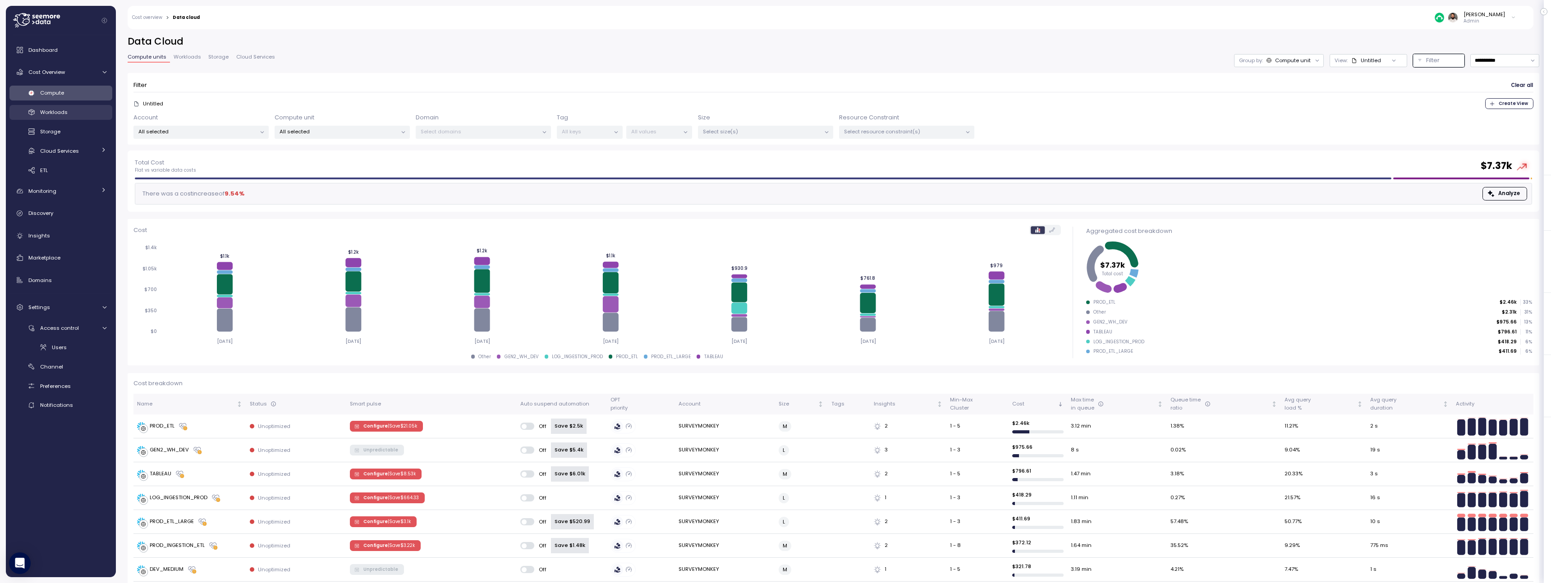
click at [92, 116] on div "Workloads" at bounding box center [73, 112] width 66 height 9
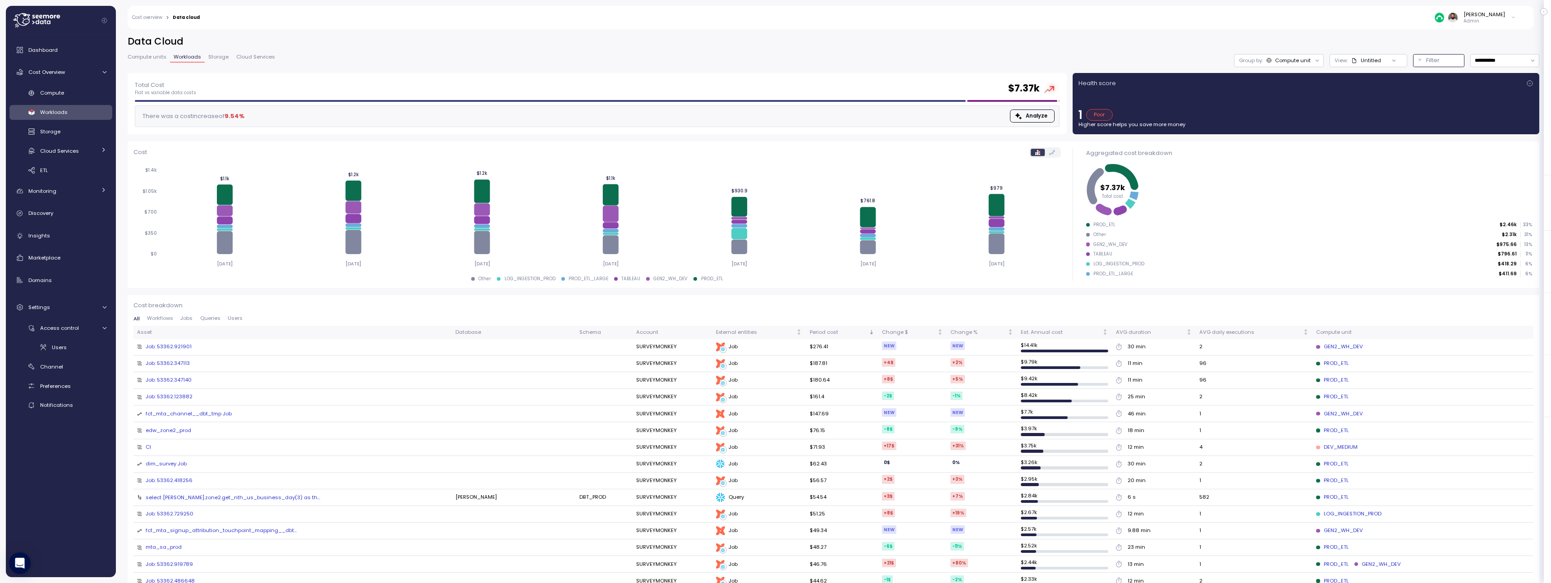
click at [1435, 60] on p "Filter" at bounding box center [1433, 60] width 14 height 9
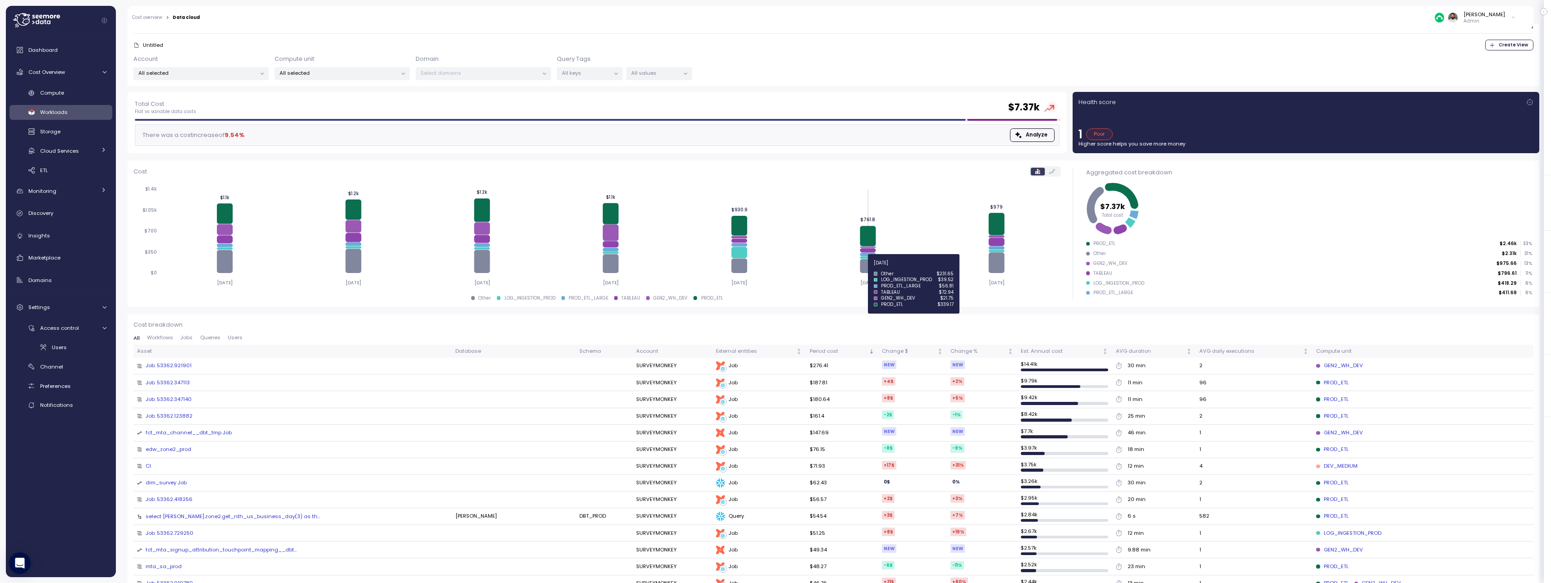
scroll to position [58, 0]
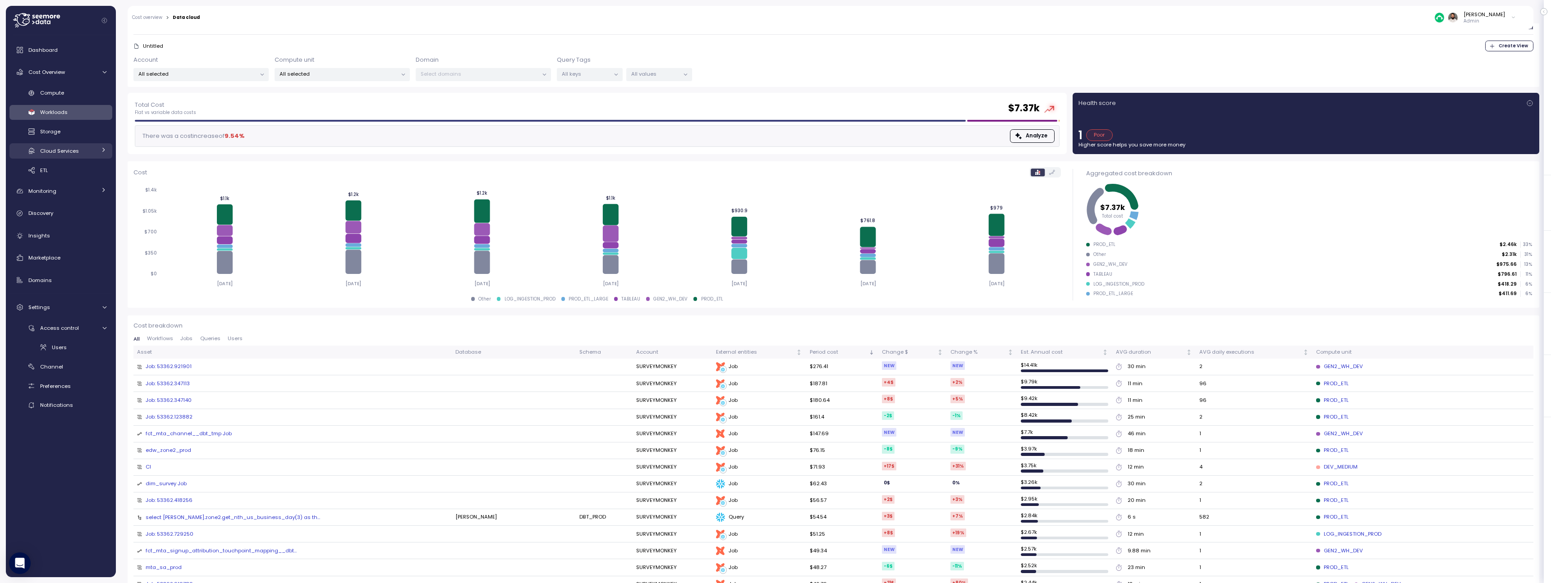
click at [71, 149] on span "Cloud Services" at bounding box center [59, 150] width 39 height 7
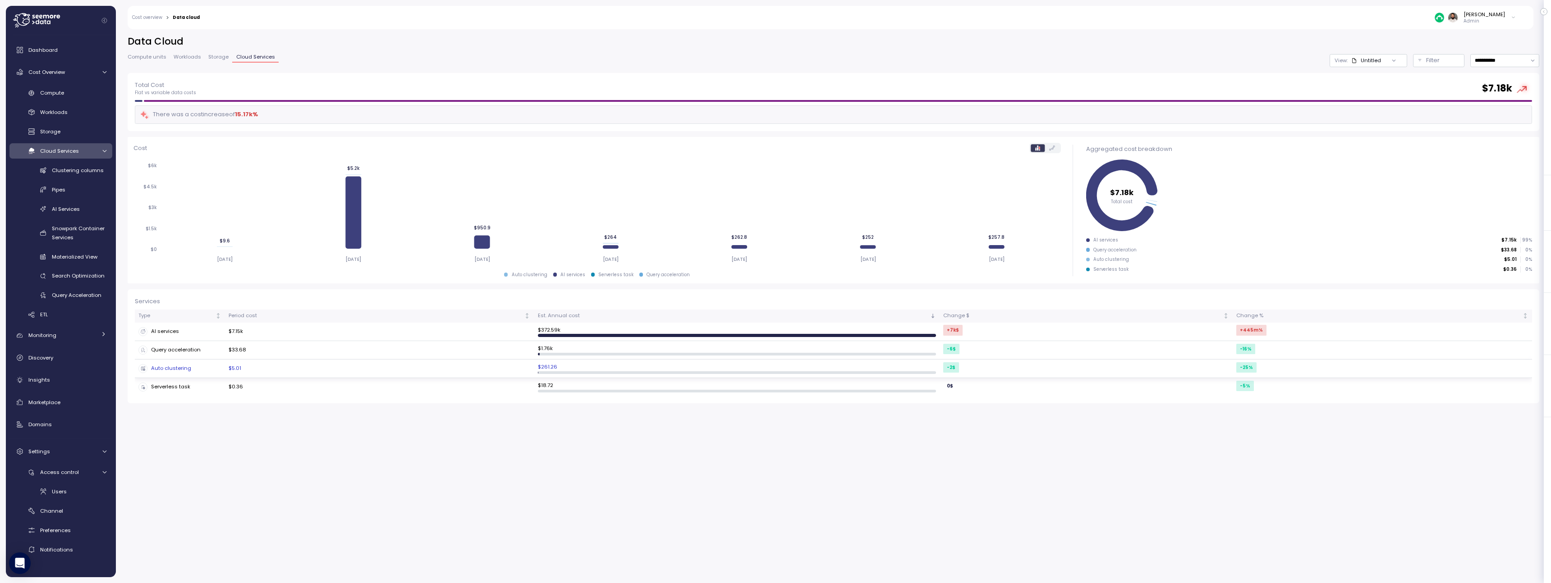
click at [220, 367] on div "Auto clustering" at bounding box center [179, 368] width 83 height 9
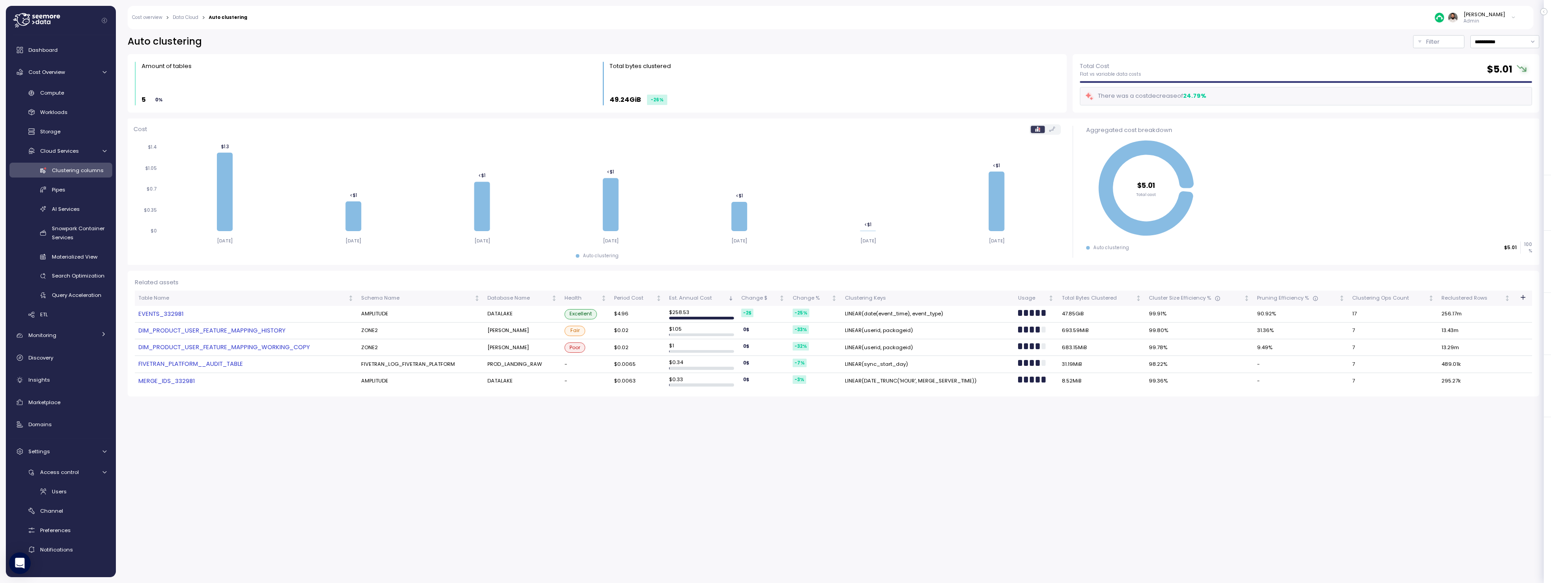
click at [82, 199] on div "Clustering columns Pipes AI Services Snowpark Container Services Materialized V…" at bounding box center [60, 233] width 103 height 140
click at [82, 202] on link "AI Services" at bounding box center [60, 209] width 103 height 15
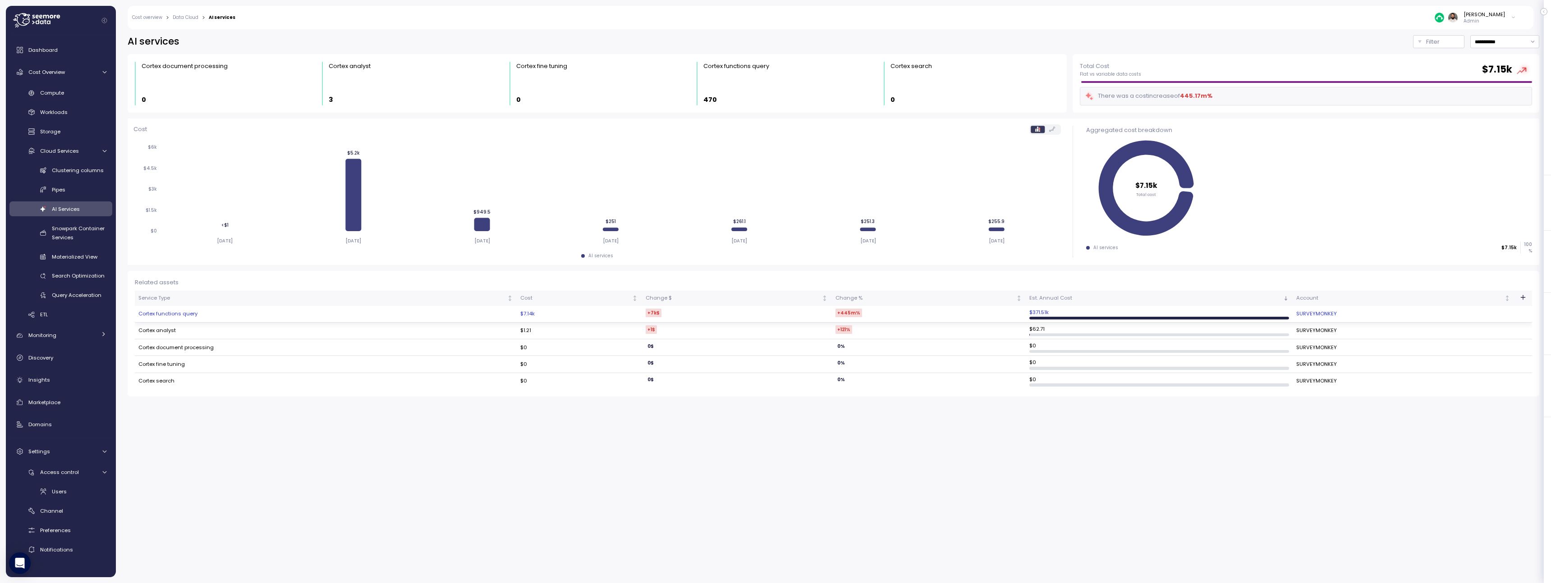
click at [162, 313] on td "Cortex functions query" at bounding box center [326, 314] width 382 height 17
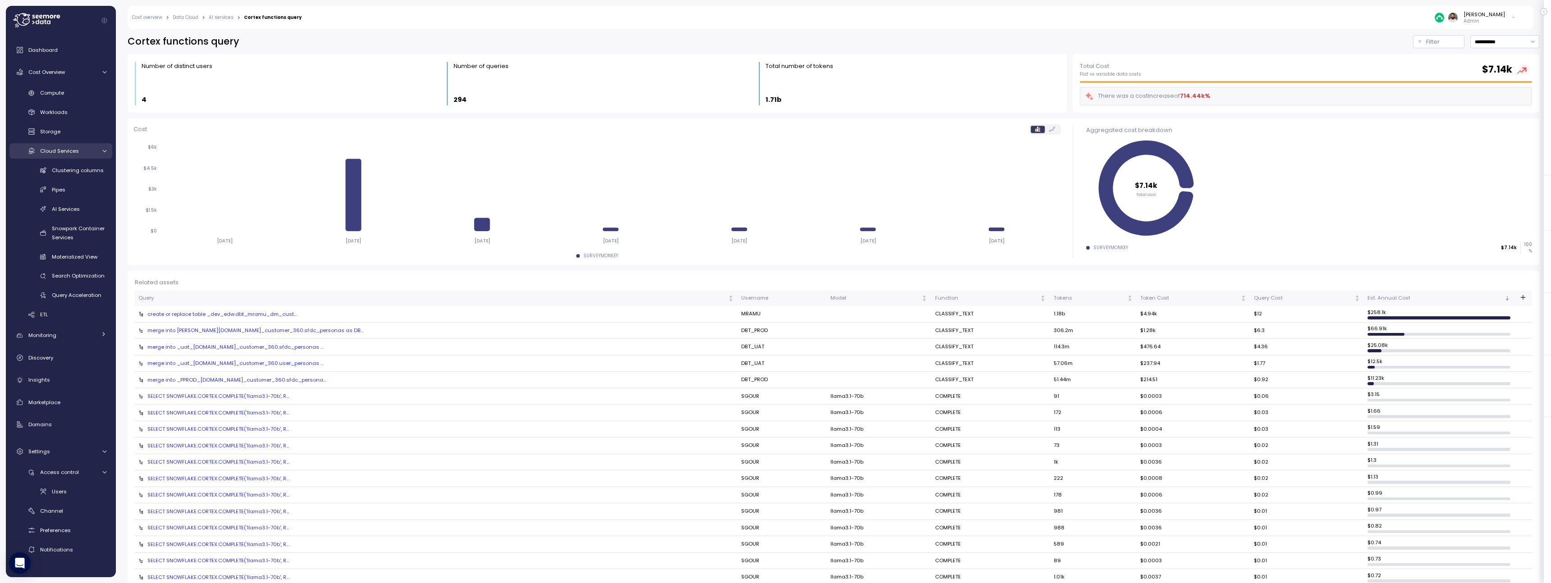
click at [64, 152] on span "Cloud Services" at bounding box center [59, 150] width 39 height 7
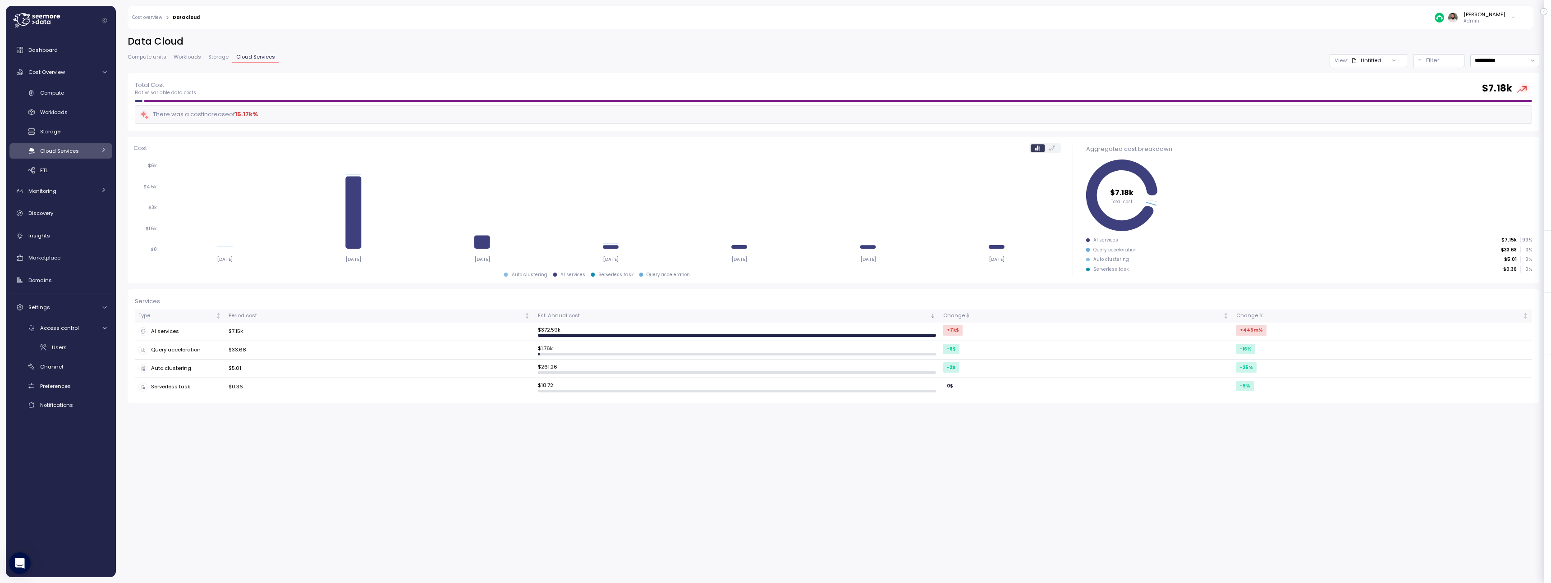
click at [64, 152] on span "Cloud Services" at bounding box center [59, 150] width 39 height 7
click at [63, 79] on link "Cost Overview" at bounding box center [60, 72] width 103 height 18
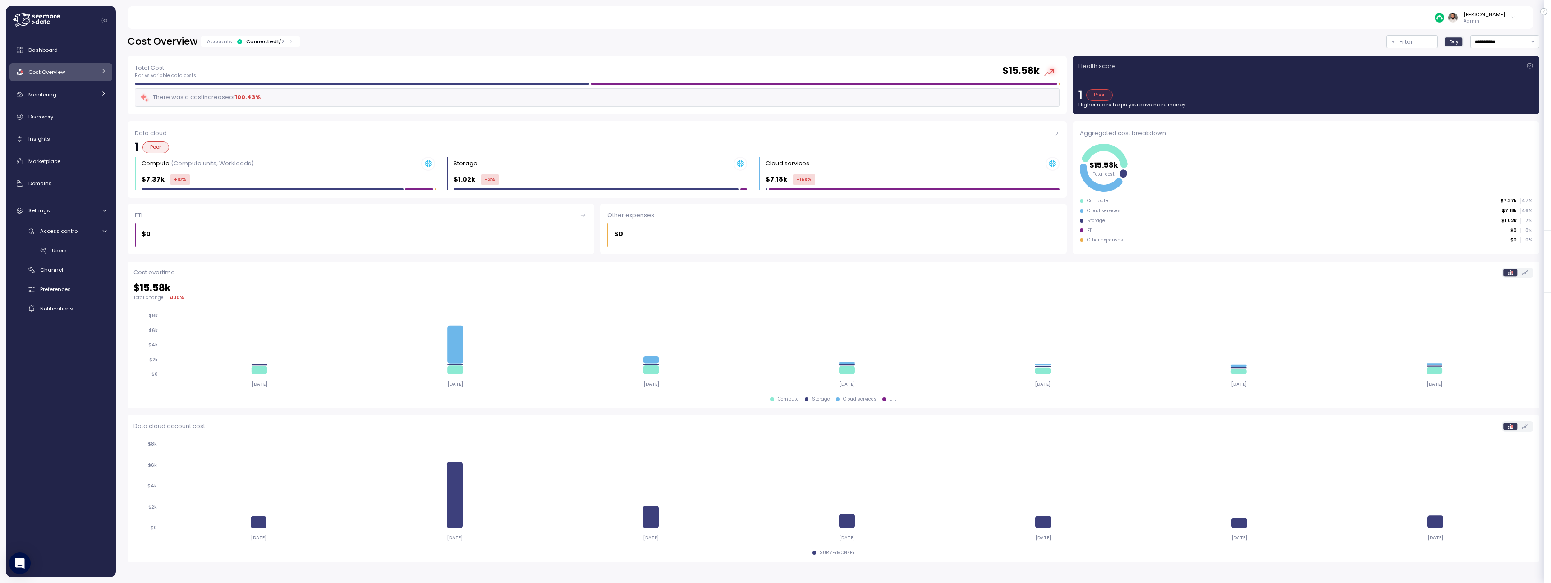
click at [63, 79] on link "Cost Overview" at bounding box center [60, 72] width 103 height 18
